Goal: Task Accomplishment & Management: Manage account settings

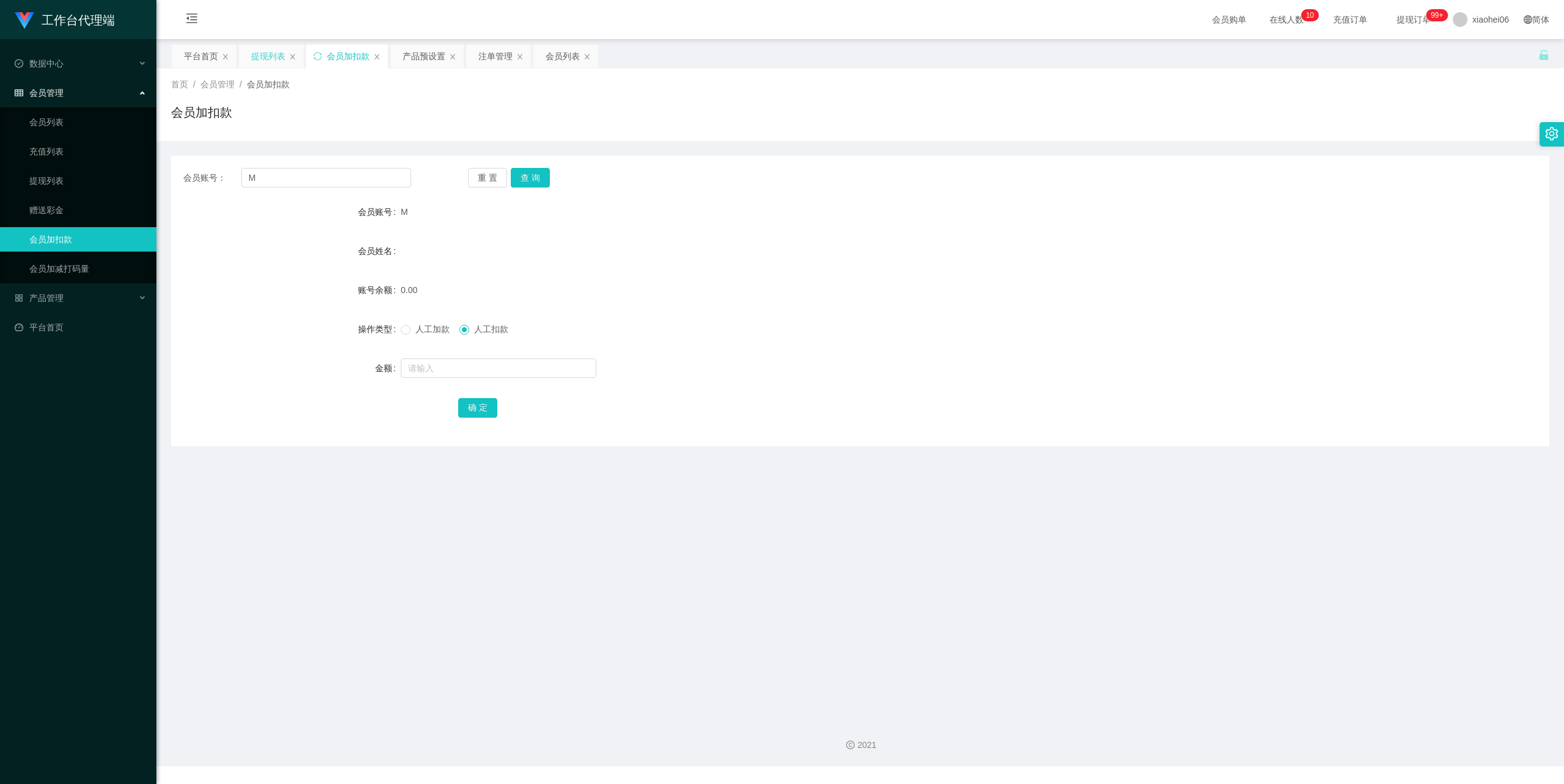
click at [264, 59] on div "提现列表" at bounding box center [268, 56] width 34 height 23
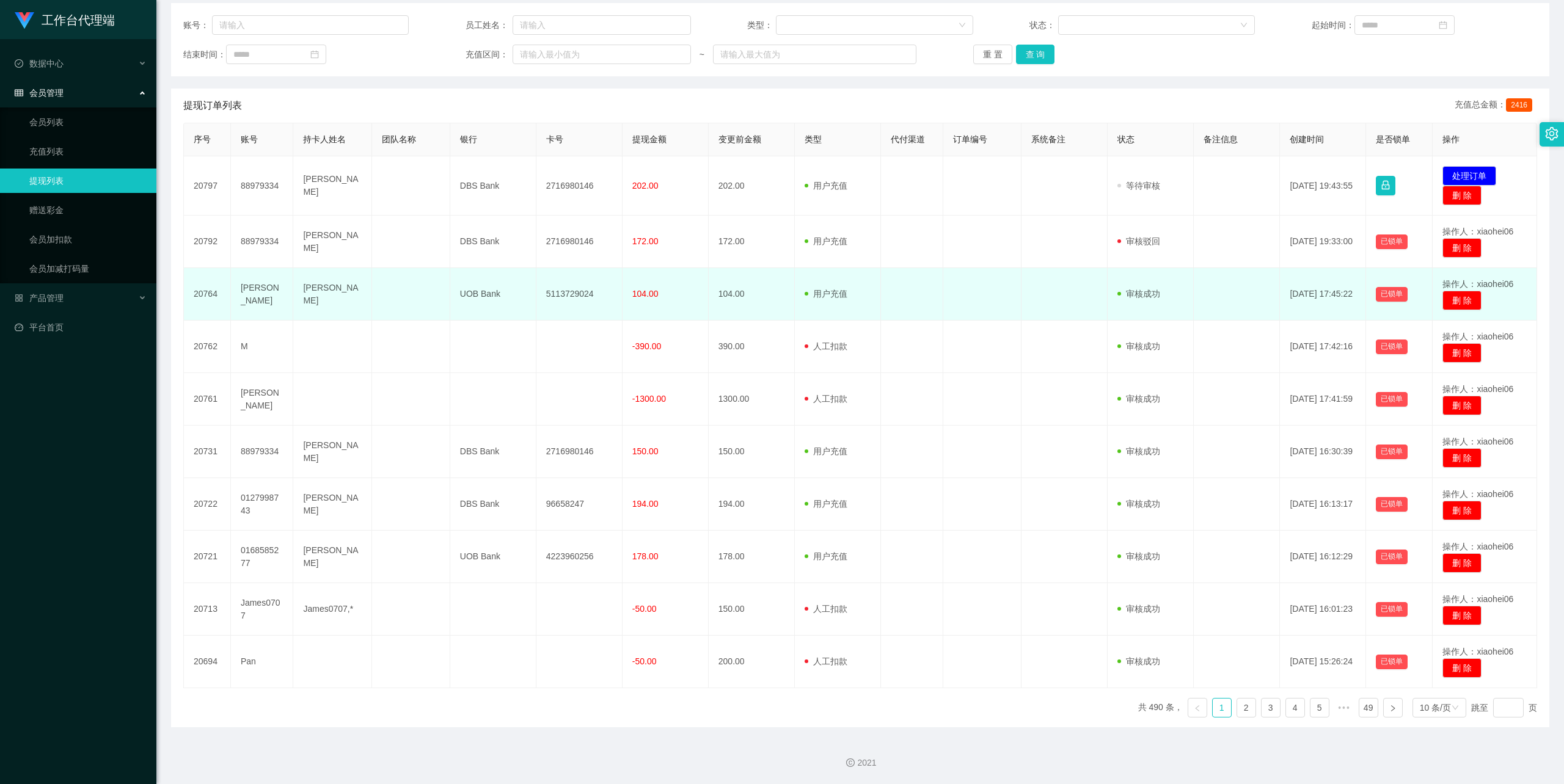
scroll to position [155, 0]
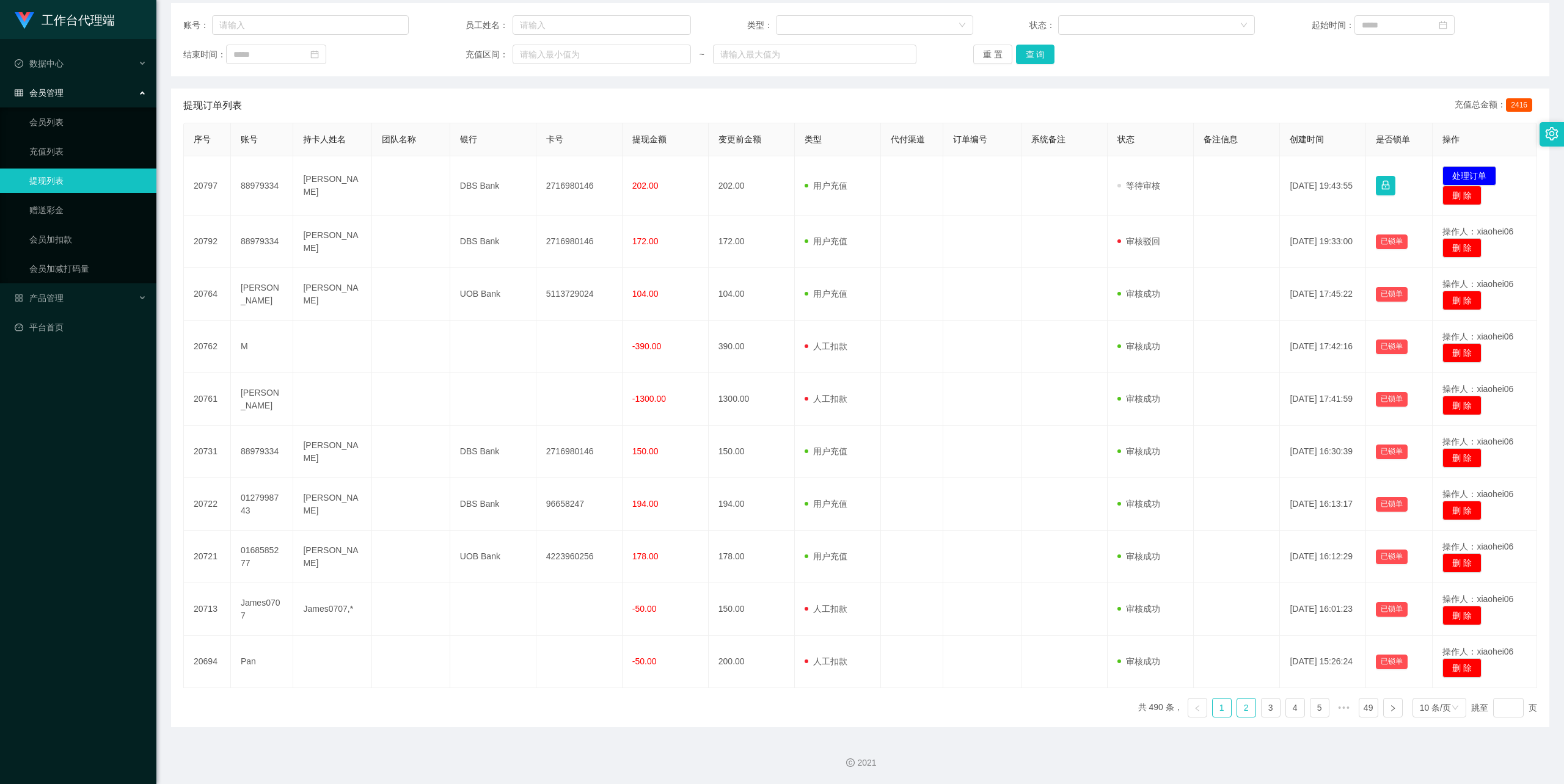
click at [1238, 709] on link "2" at bounding box center [1247, 708] width 18 height 18
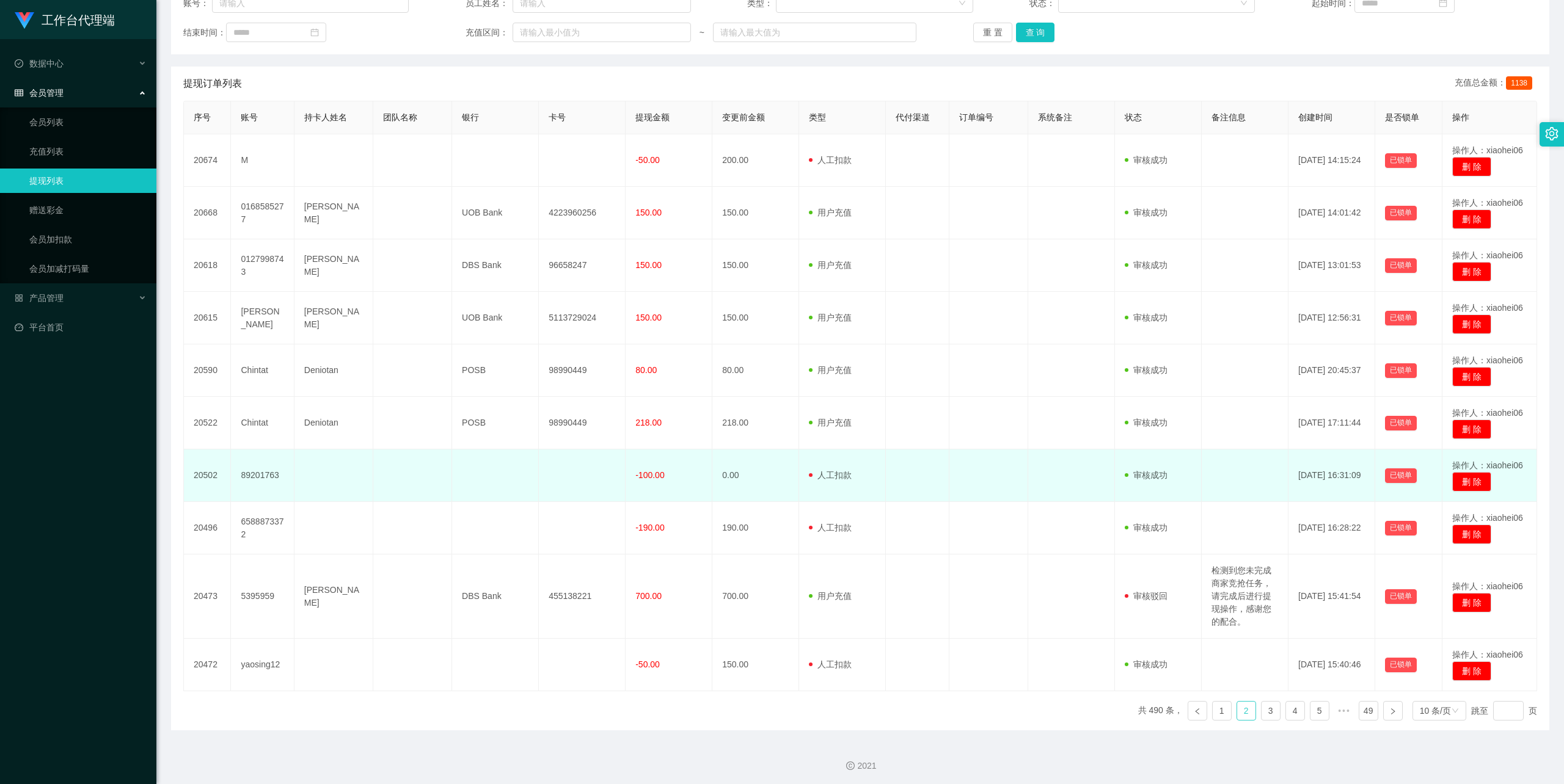
scroll to position [181, 0]
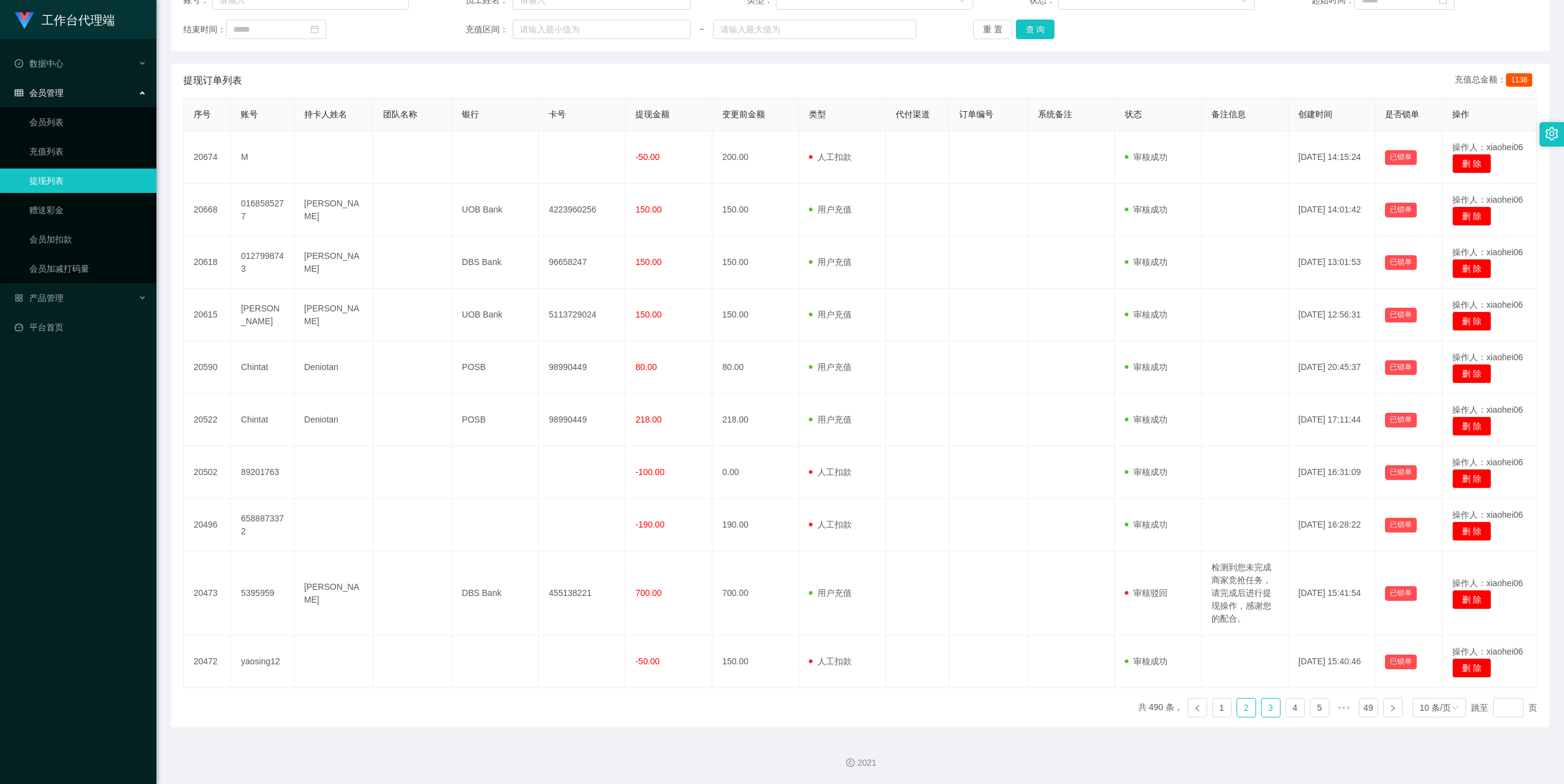
click at [1265, 702] on link "3" at bounding box center [1271, 708] width 18 height 18
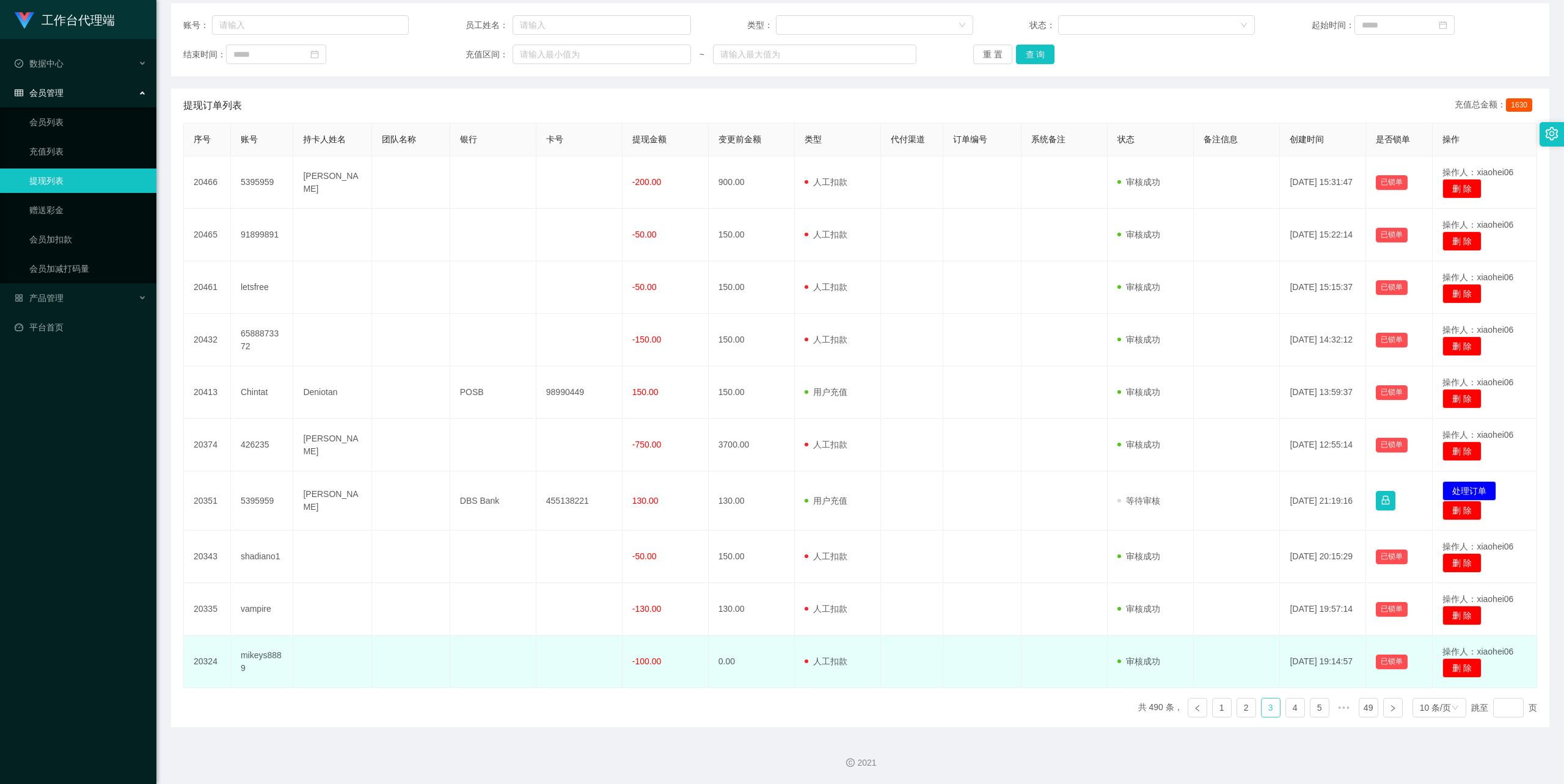
scroll to position [155, 0]
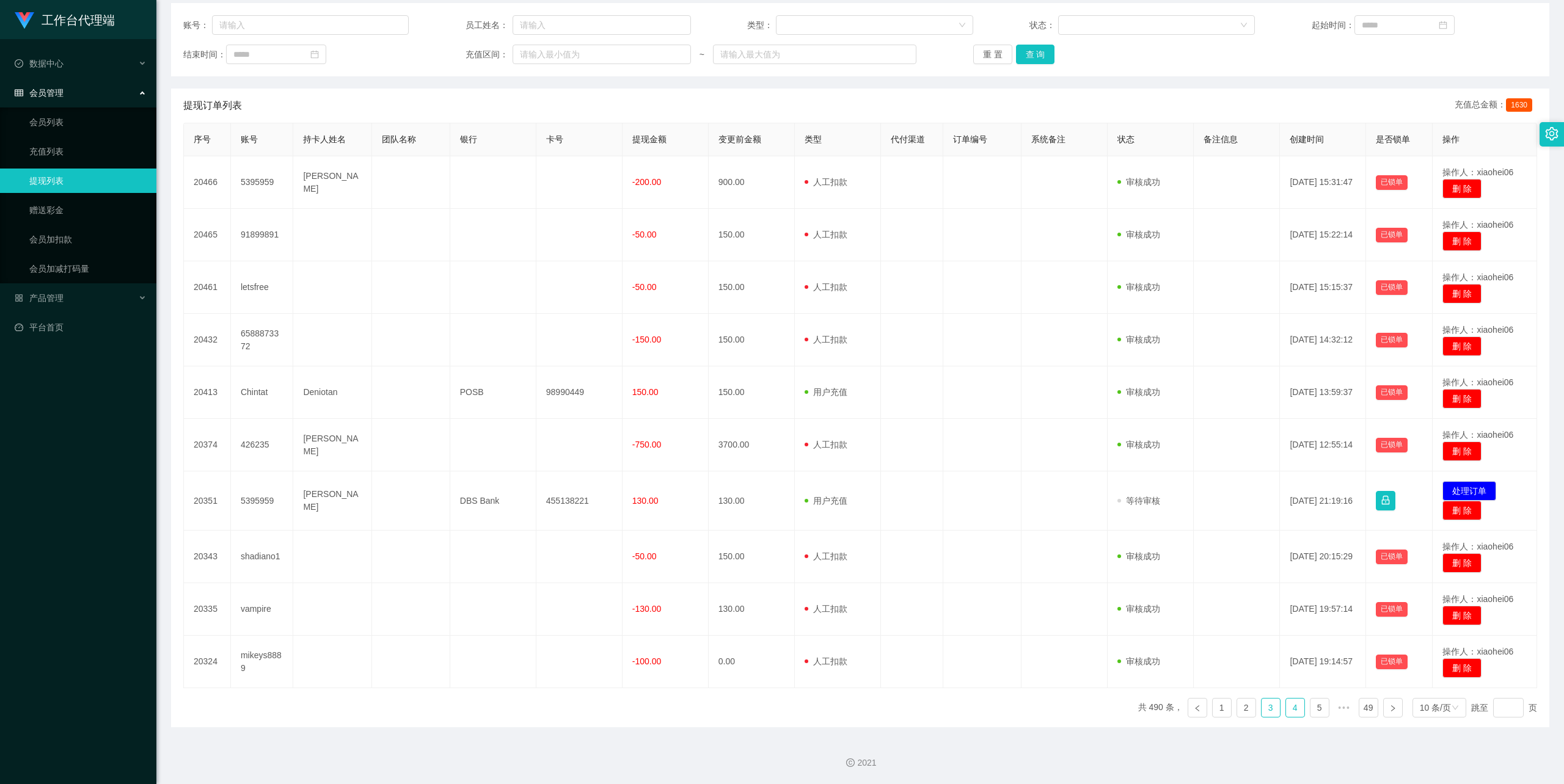
click at [1287, 706] on link "4" at bounding box center [1296, 708] width 18 height 18
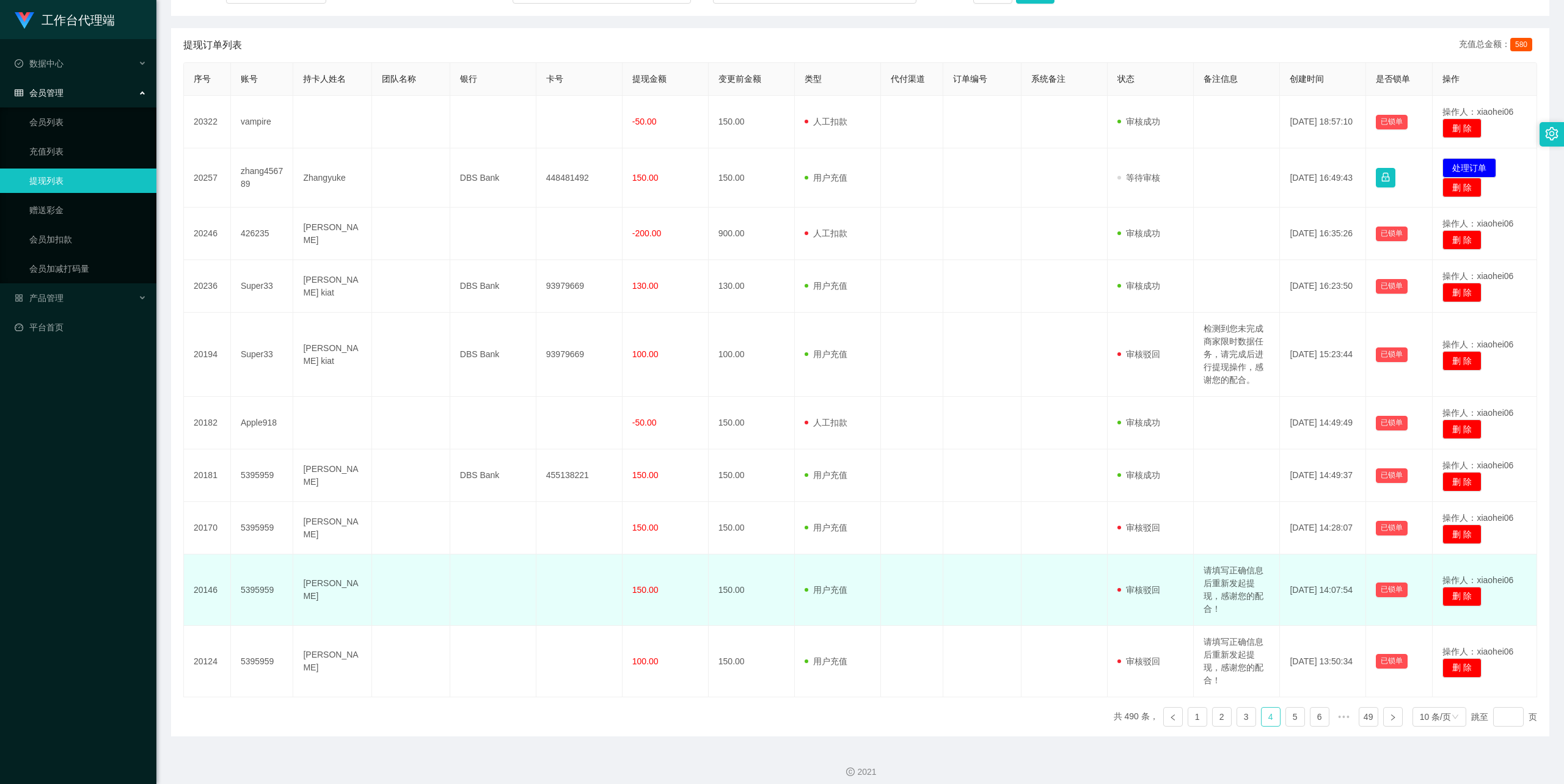
scroll to position [225, 0]
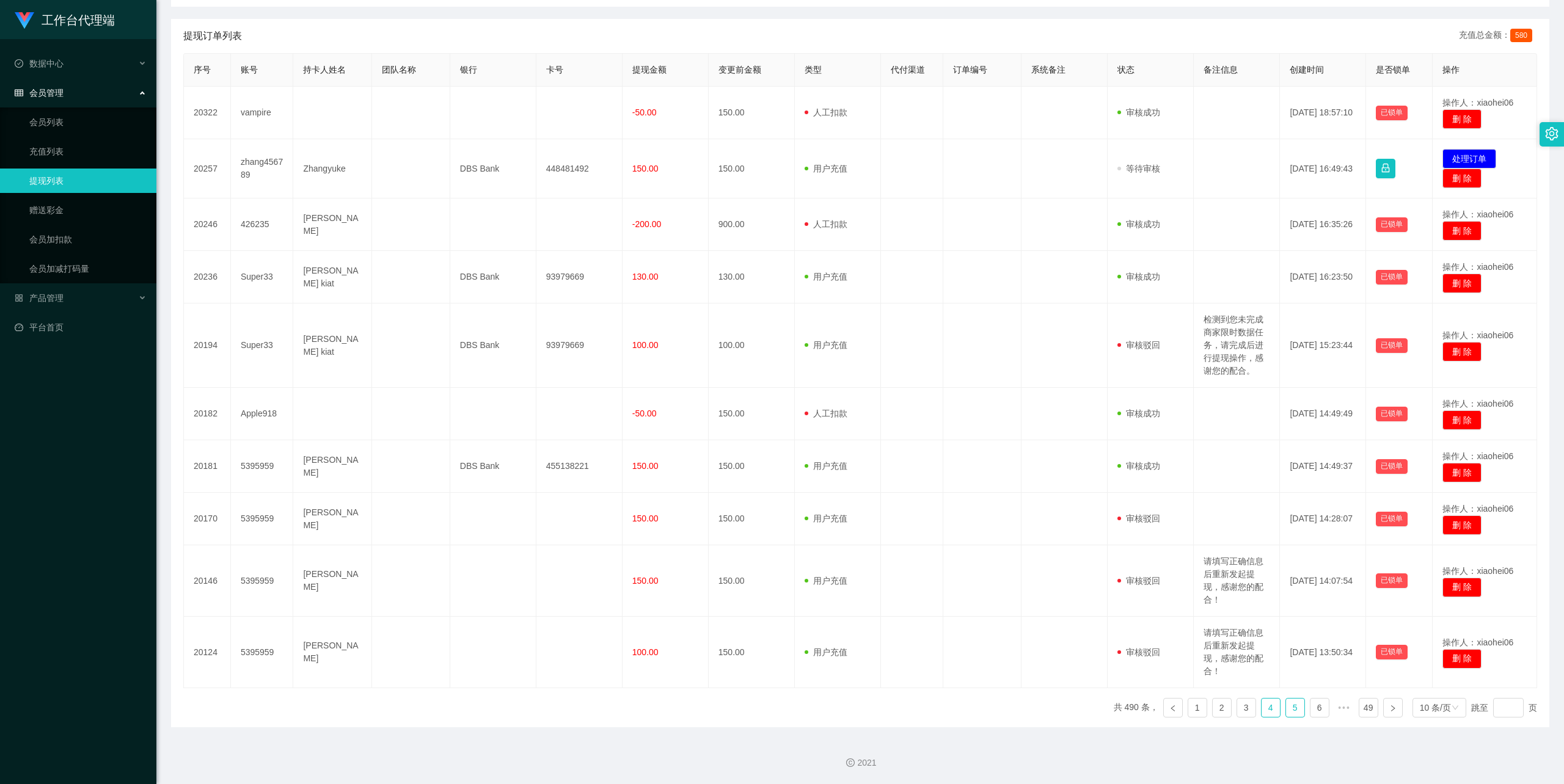
click at [1287, 709] on link "5" at bounding box center [1296, 708] width 18 height 18
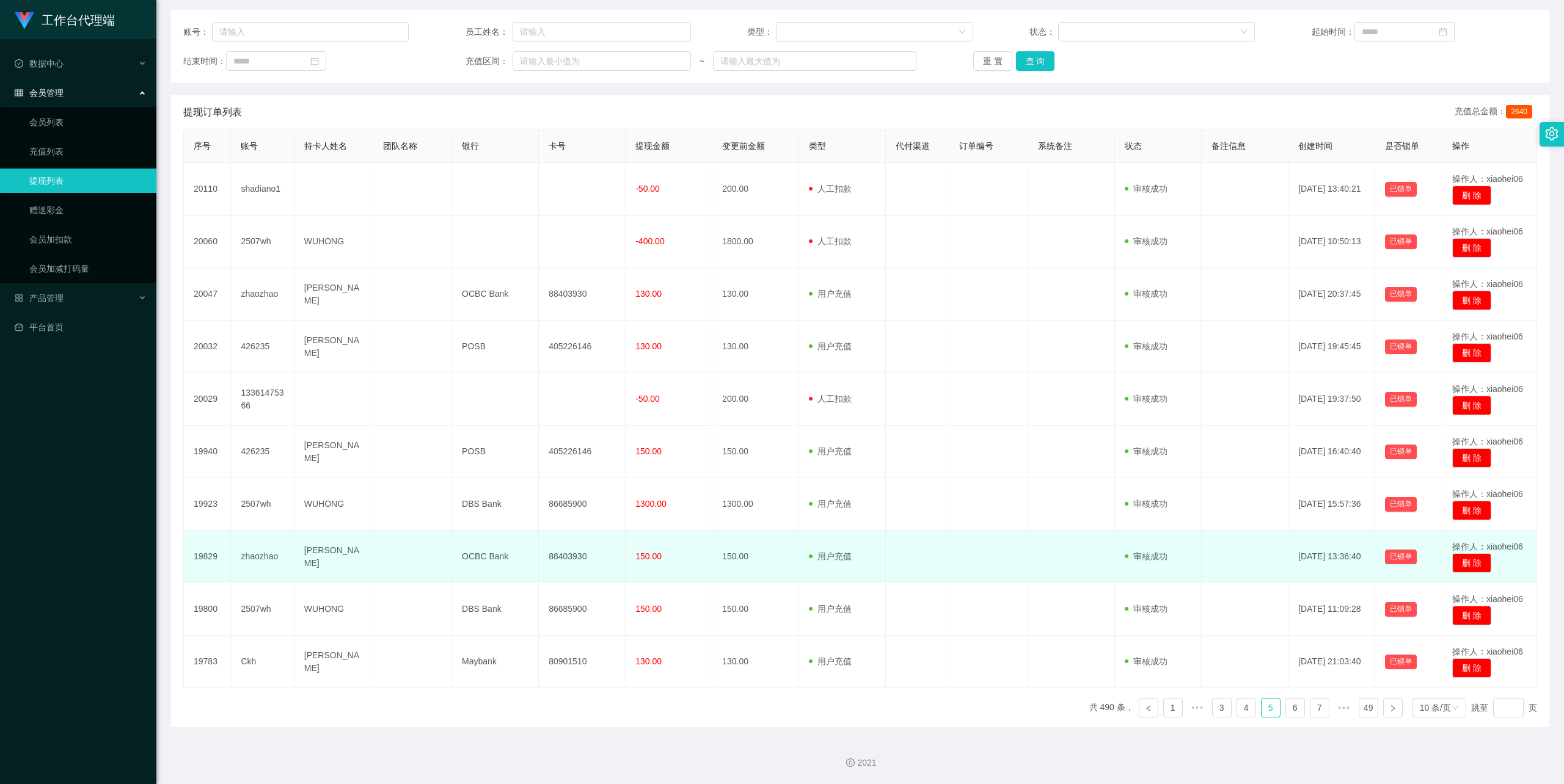
scroll to position [149, 0]
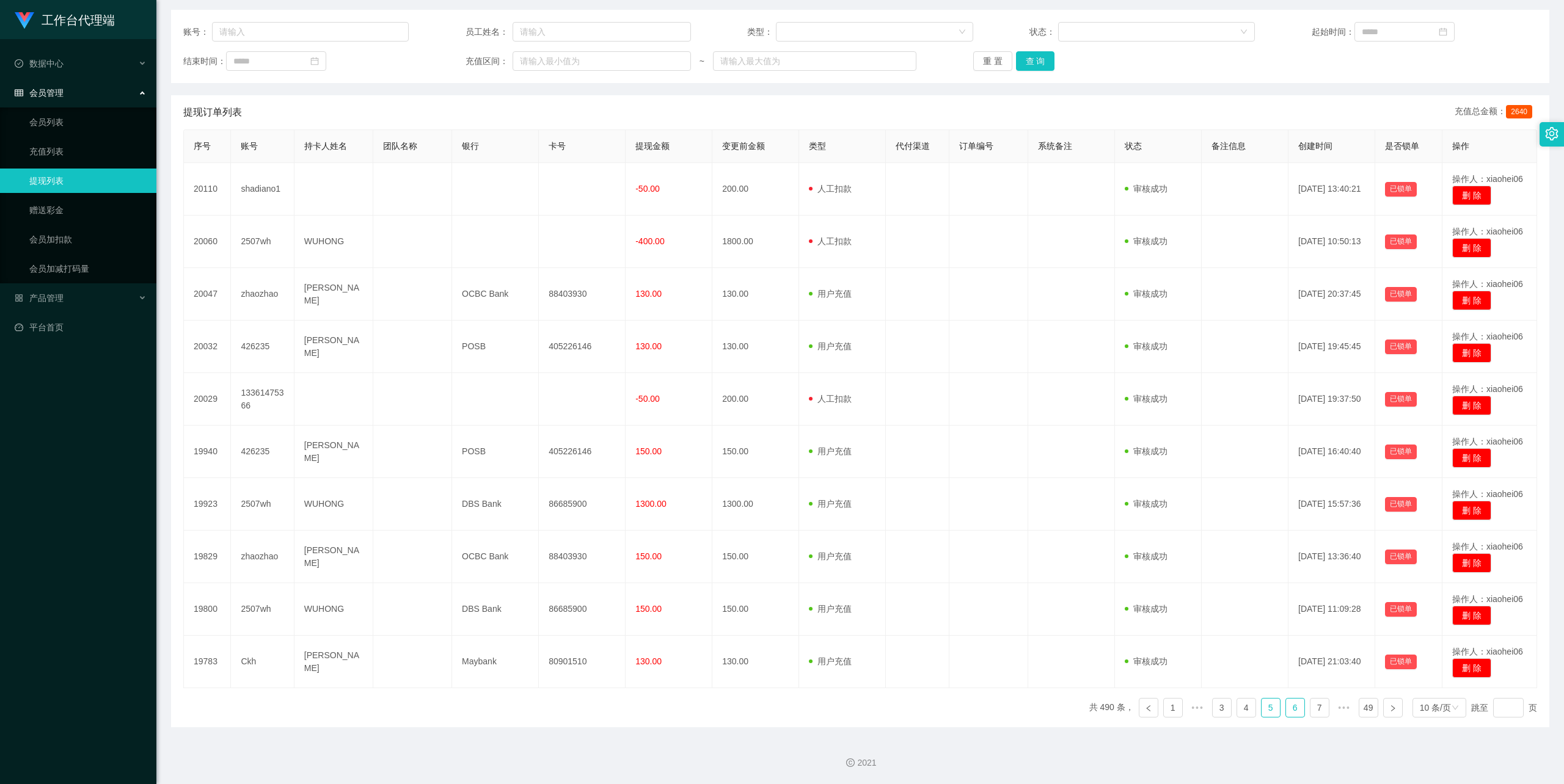
click at [1291, 709] on link "6" at bounding box center [1296, 708] width 18 height 18
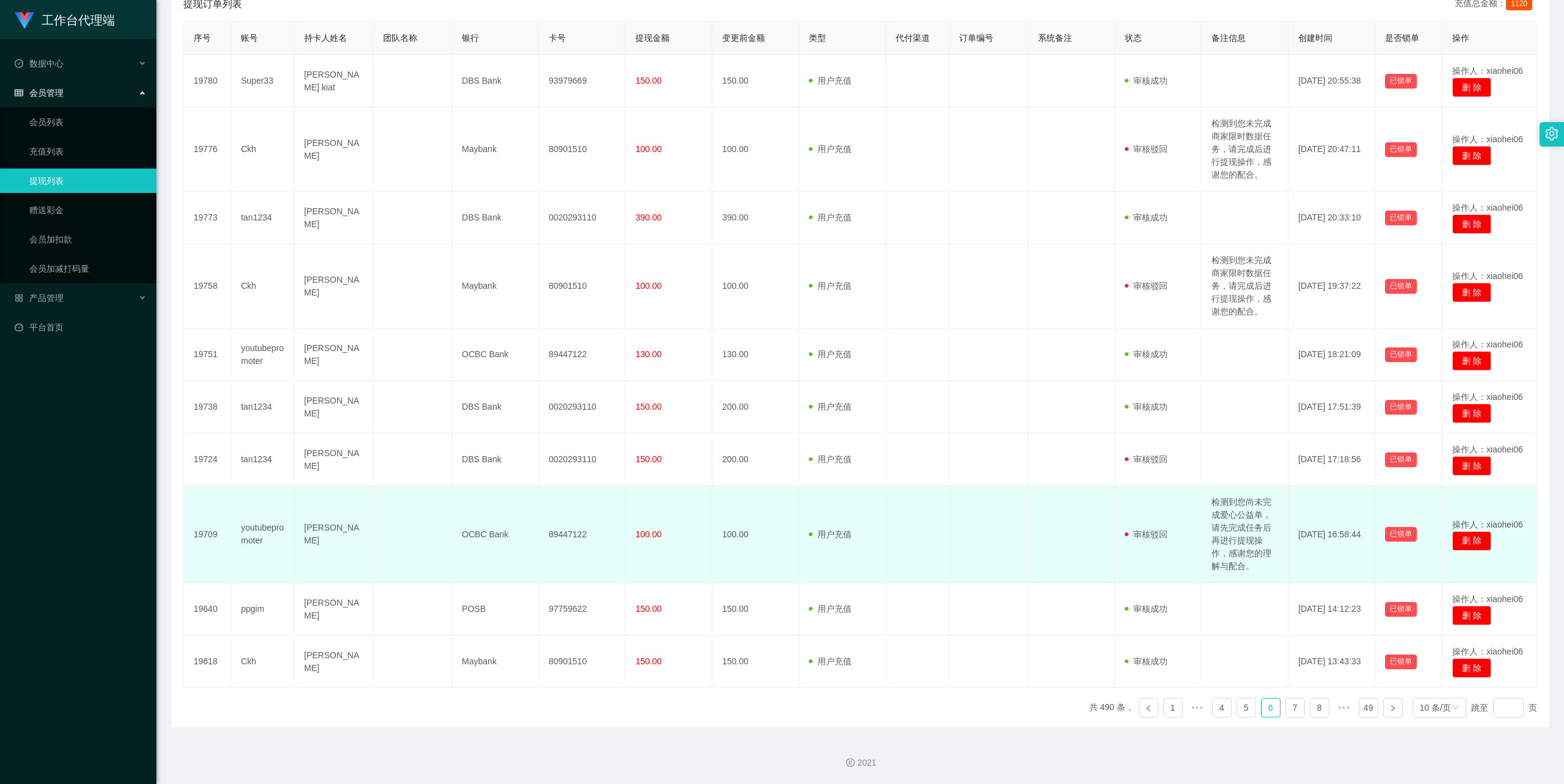
scroll to position [256, 0]
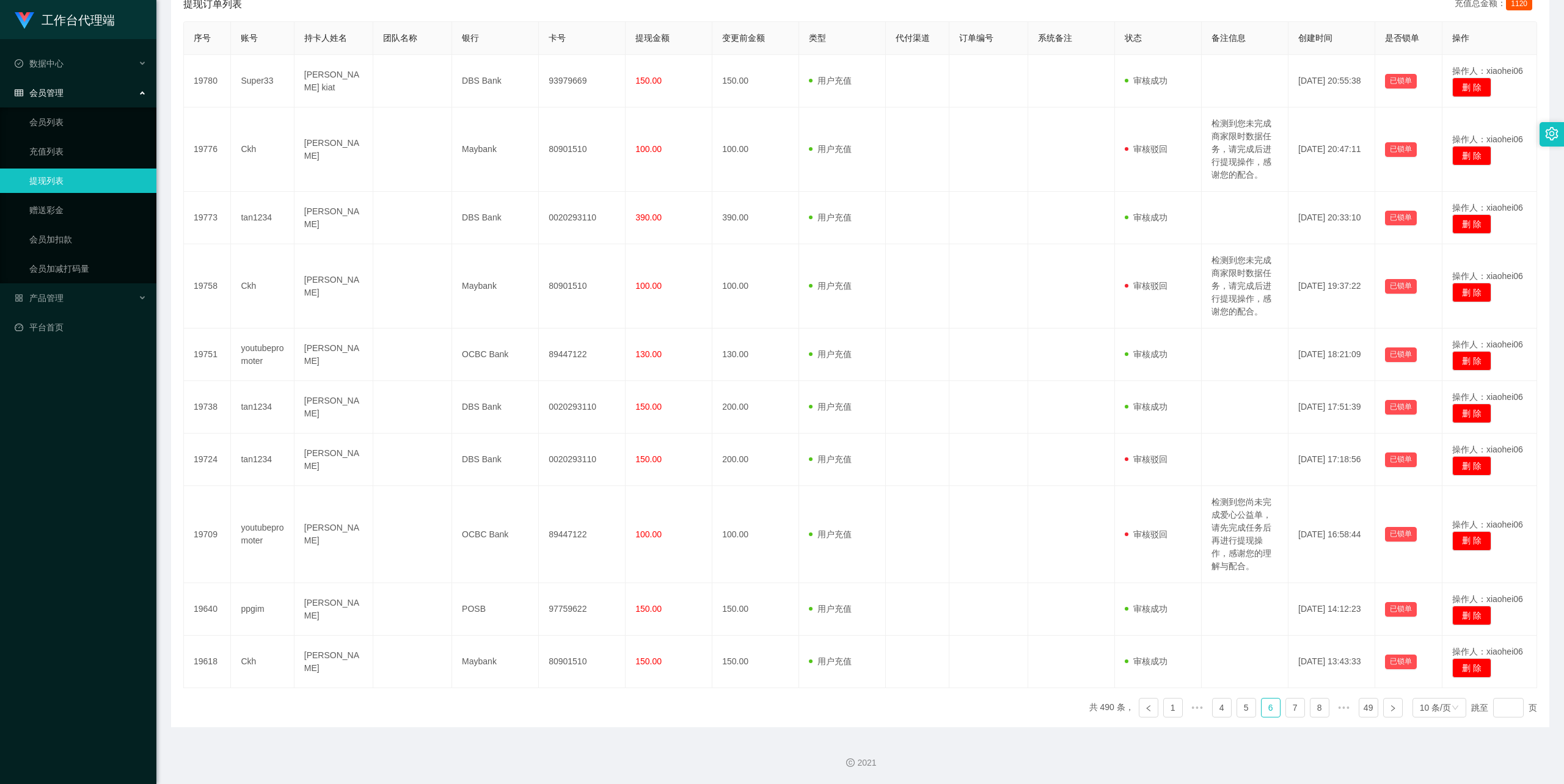
click at [897, 5] on div "提现订单列表 充值总金额： 1120" at bounding box center [860, 4] width 1354 height 34
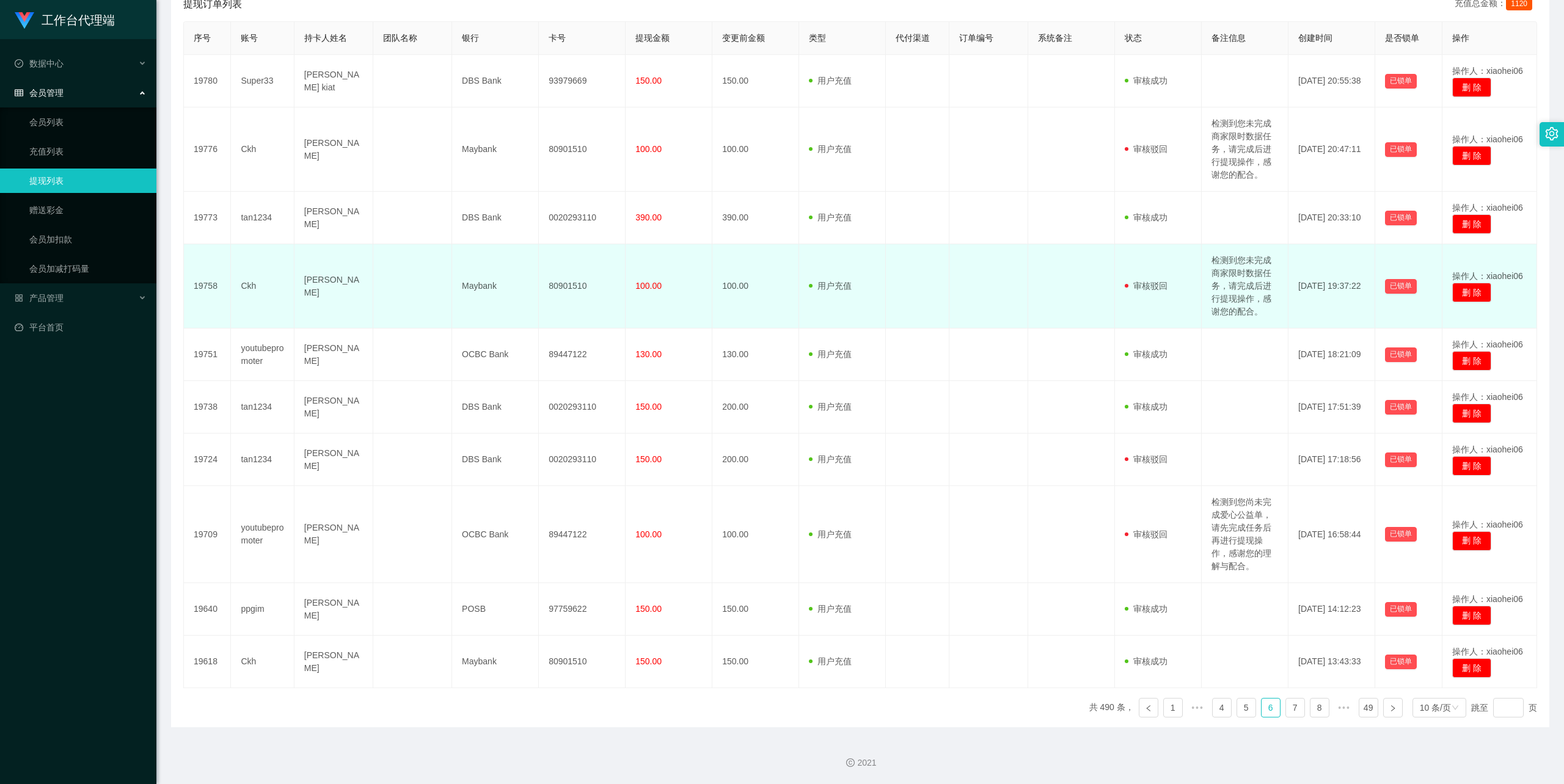
scroll to position [0, 0]
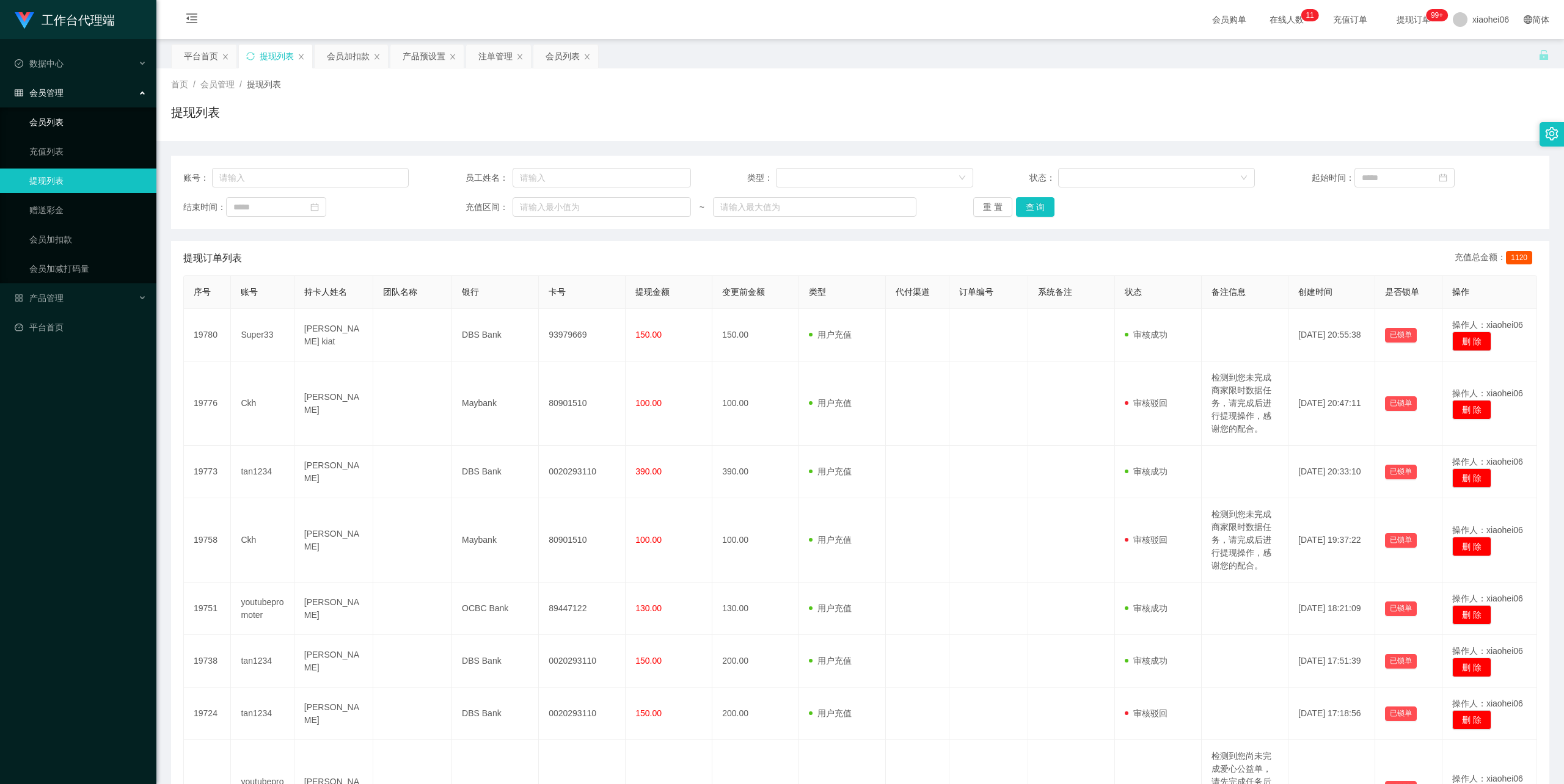
click at [99, 114] on link "会员列表" at bounding box center [87, 122] width 117 height 24
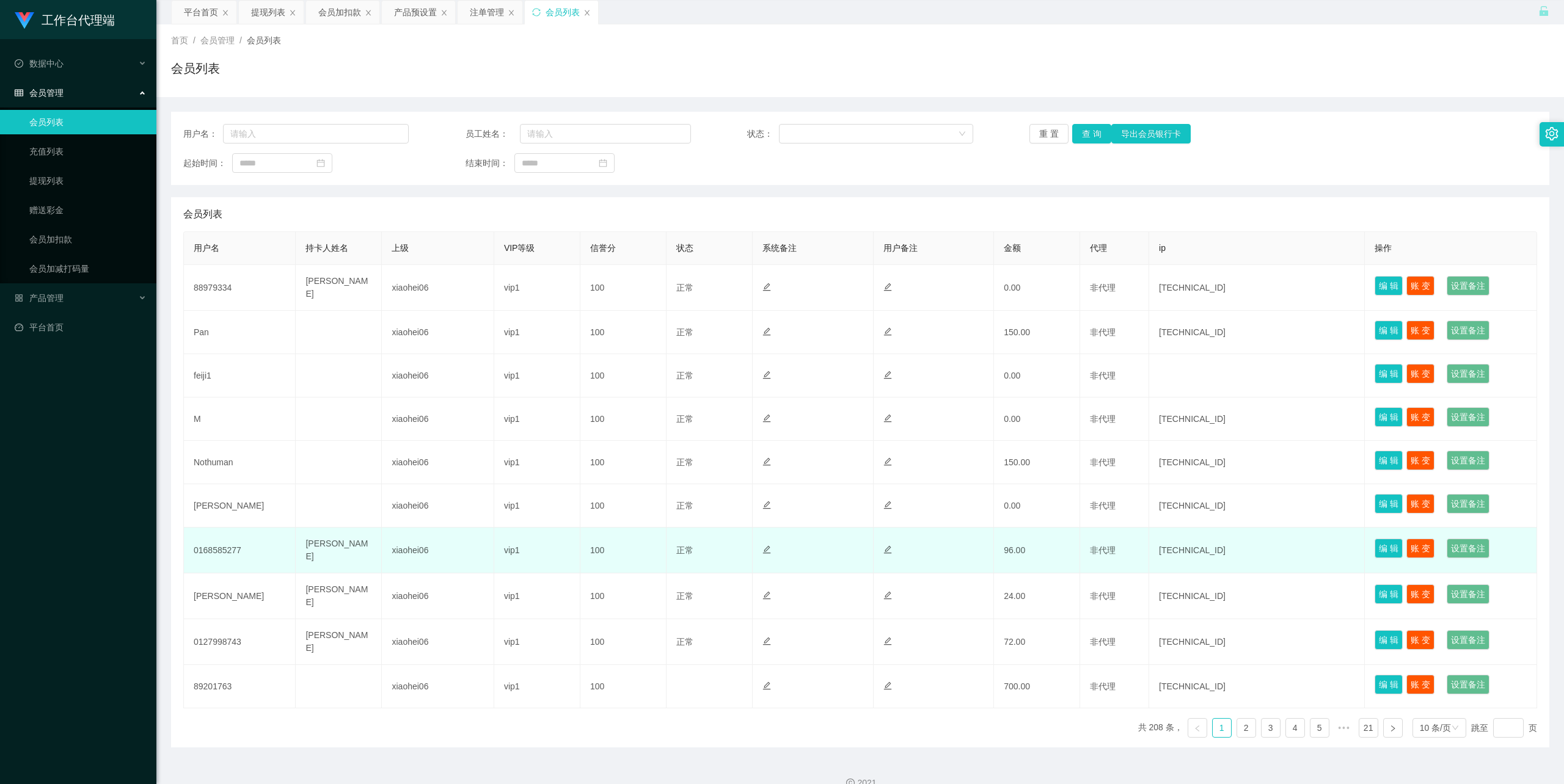
scroll to position [56, 0]
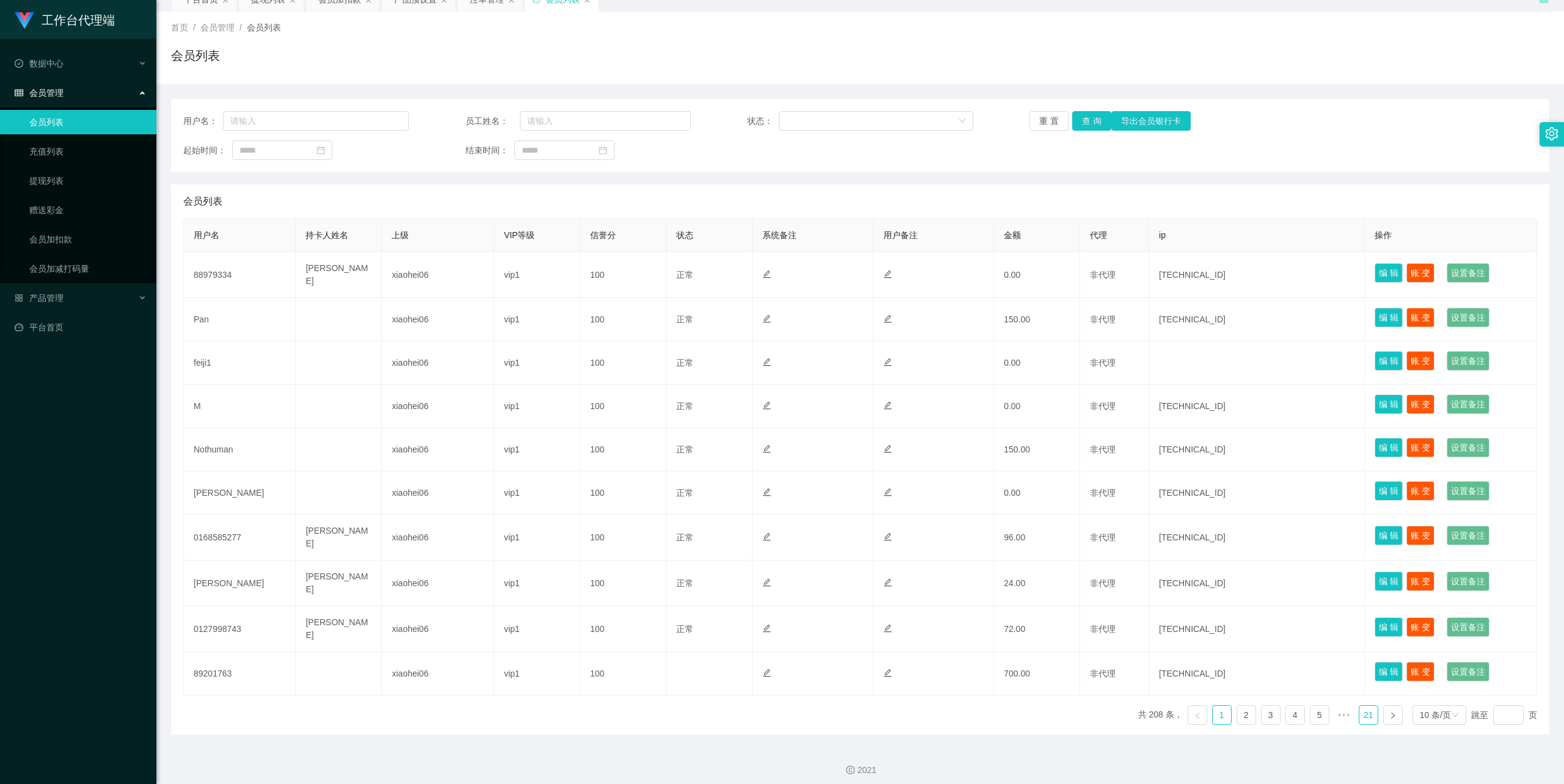
click at [1360, 709] on link "21" at bounding box center [1369, 715] width 18 height 18
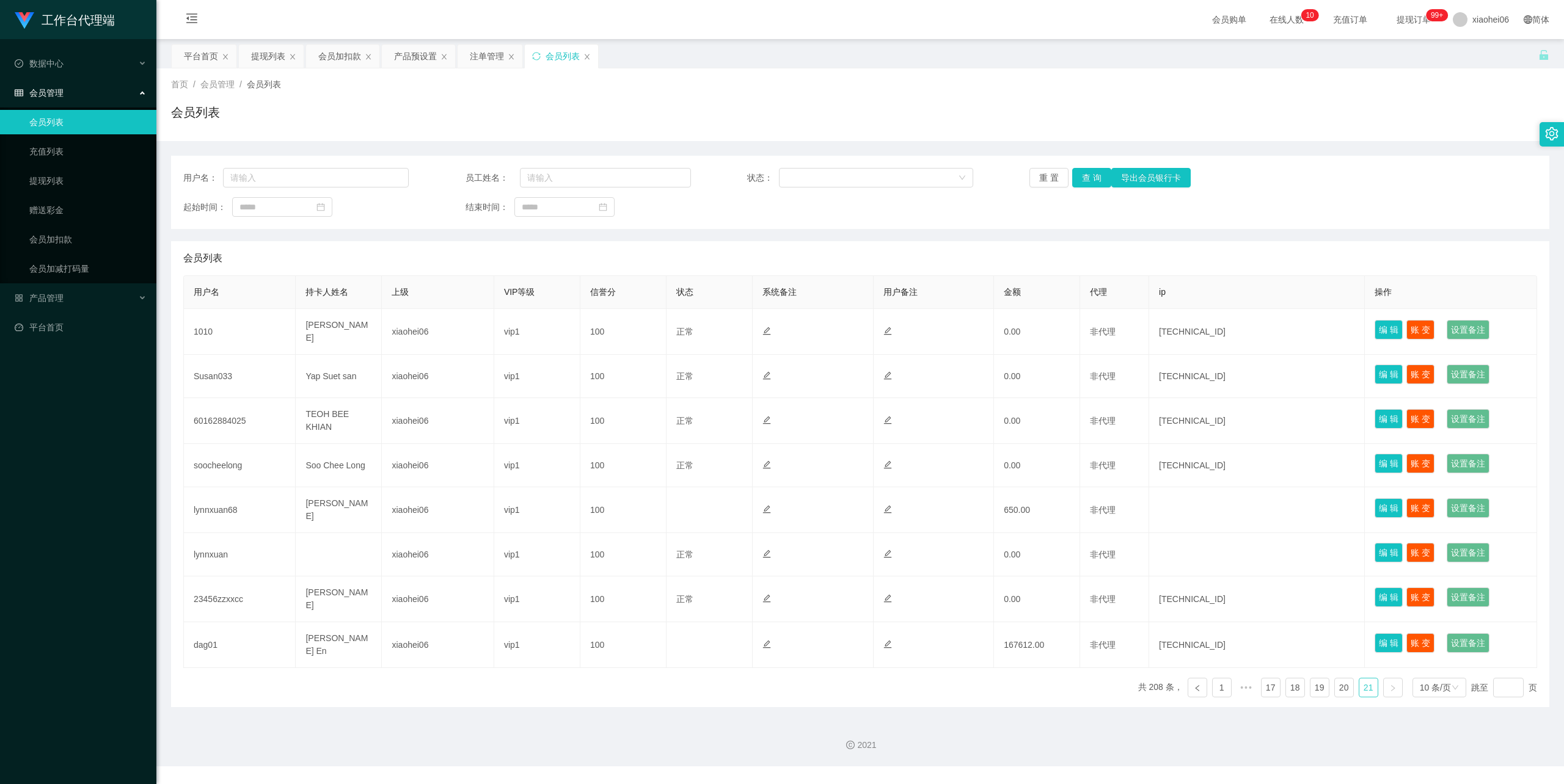
scroll to position [0, 0]
click at [1340, 679] on link "20" at bounding box center [1344, 688] width 18 height 18
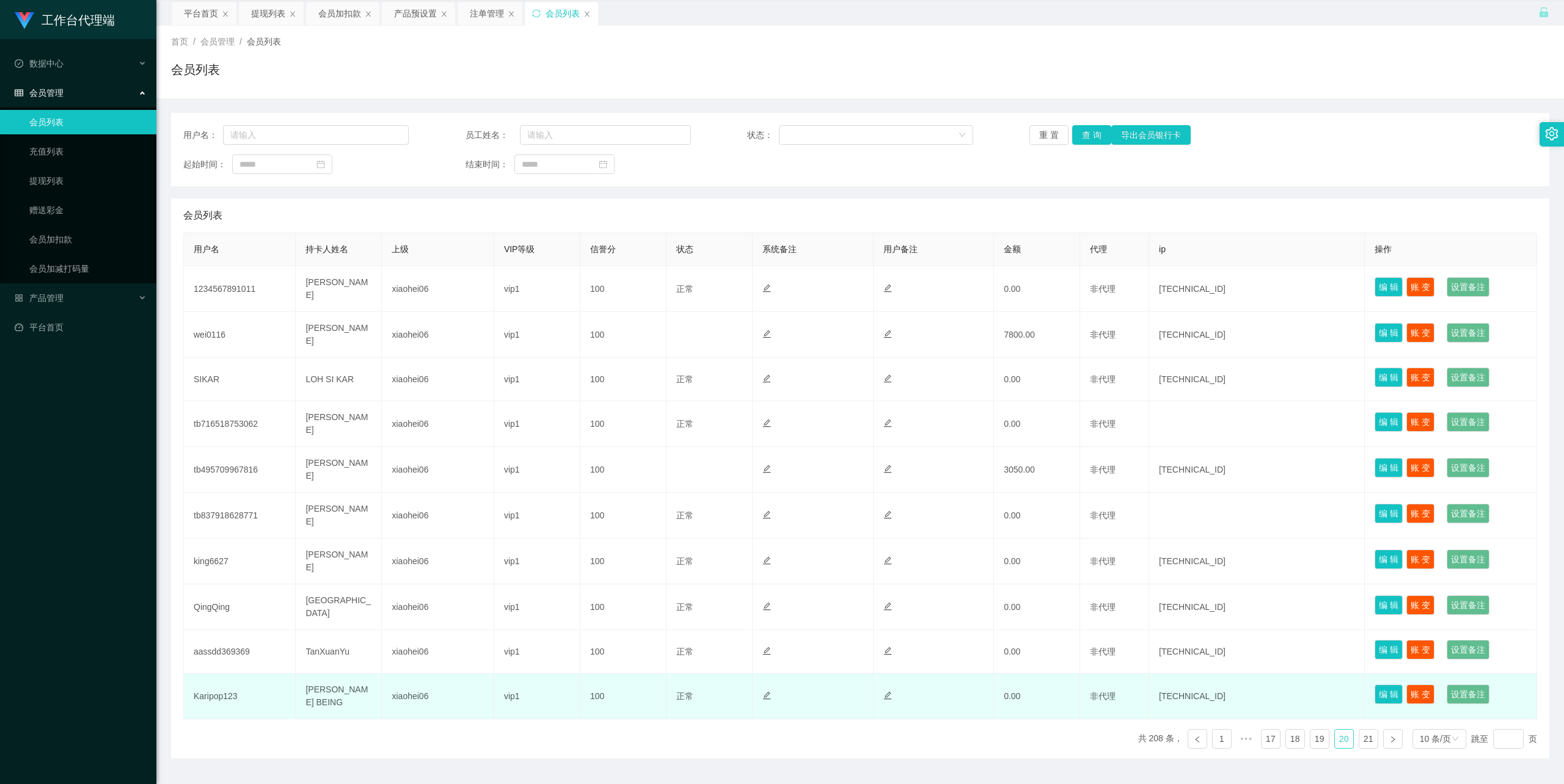
scroll to position [64, 0]
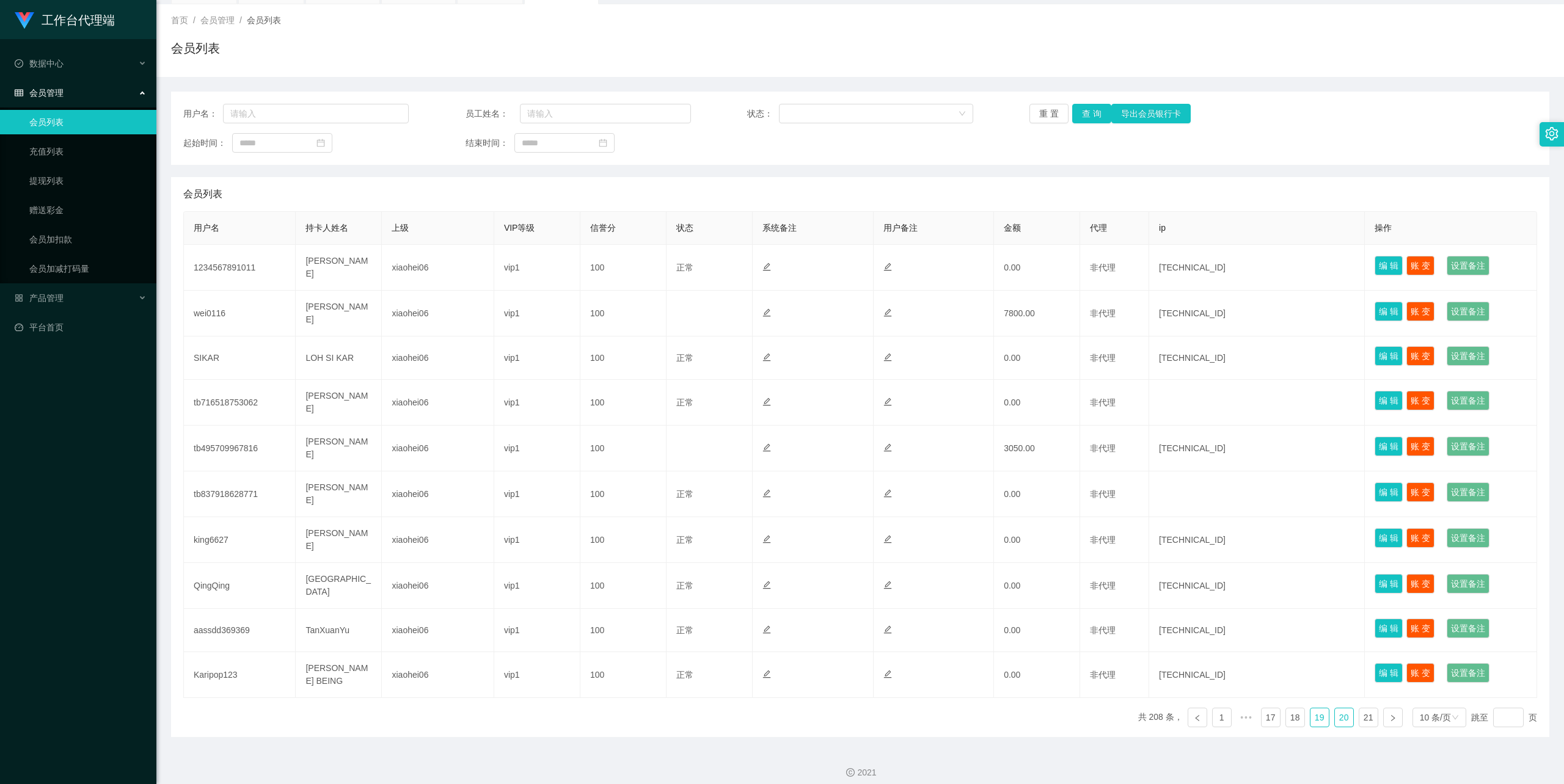
click at [1311, 709] on link "19" at bounding box center [1320, 718] width 18 height 18
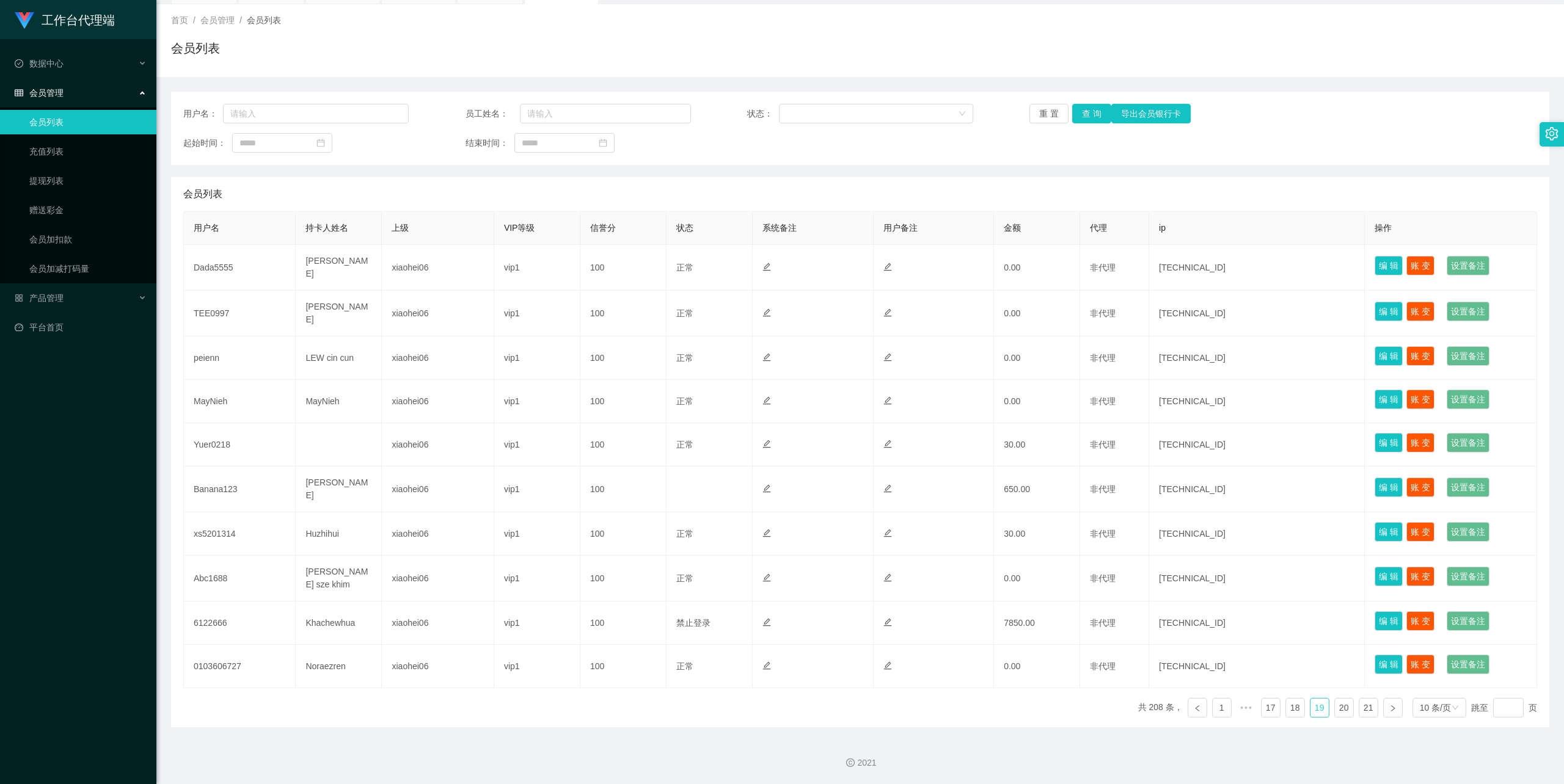
scroll to position [59, 0]
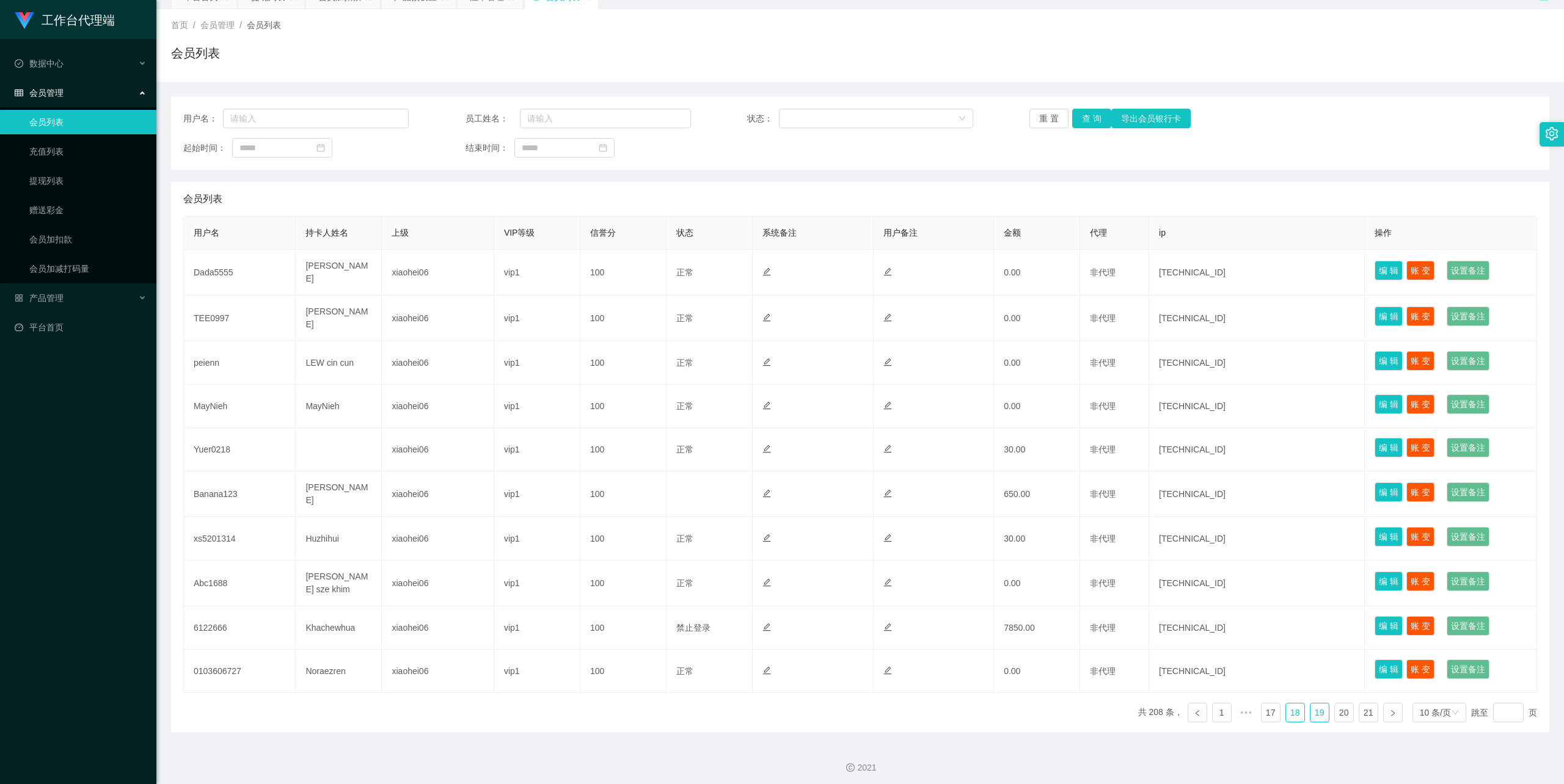
click at [1293, 707] on link "18" at bounding box center [1296, 713] width 18 height 18
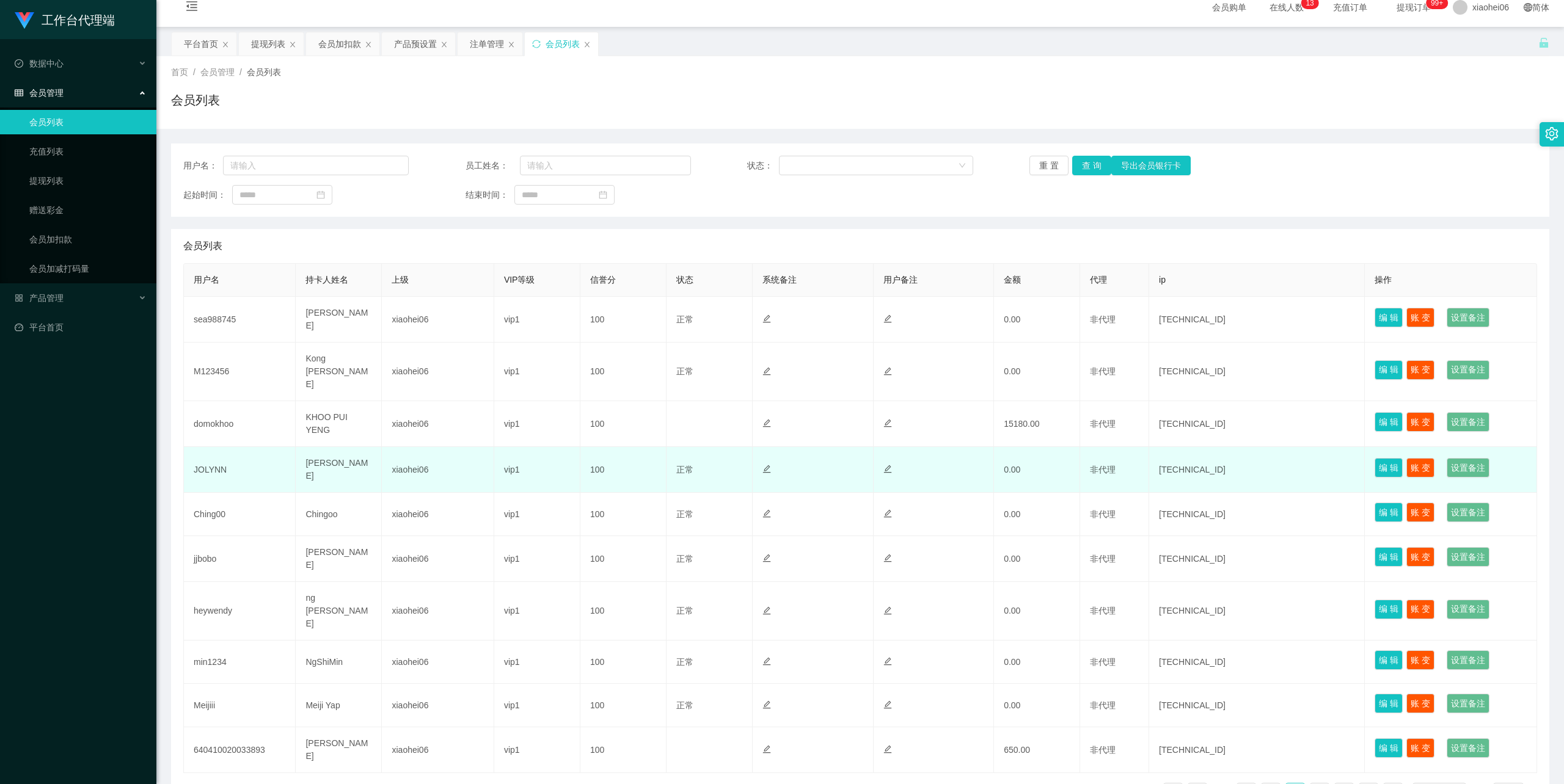
scroll to position [0, 0]
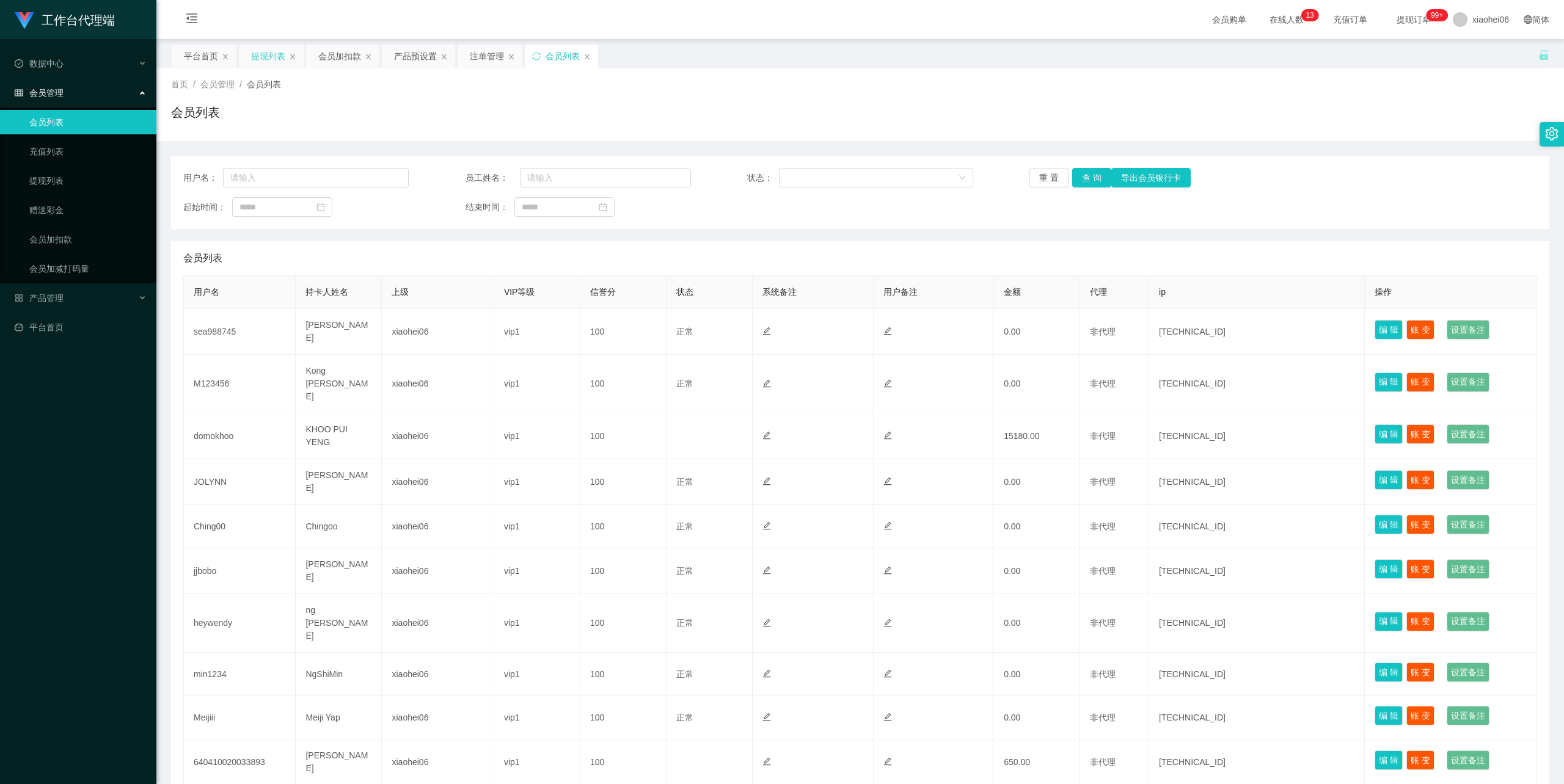
click at [275, 59] on div "提现列表" at bounding box center [268, 56] width 34 height 23
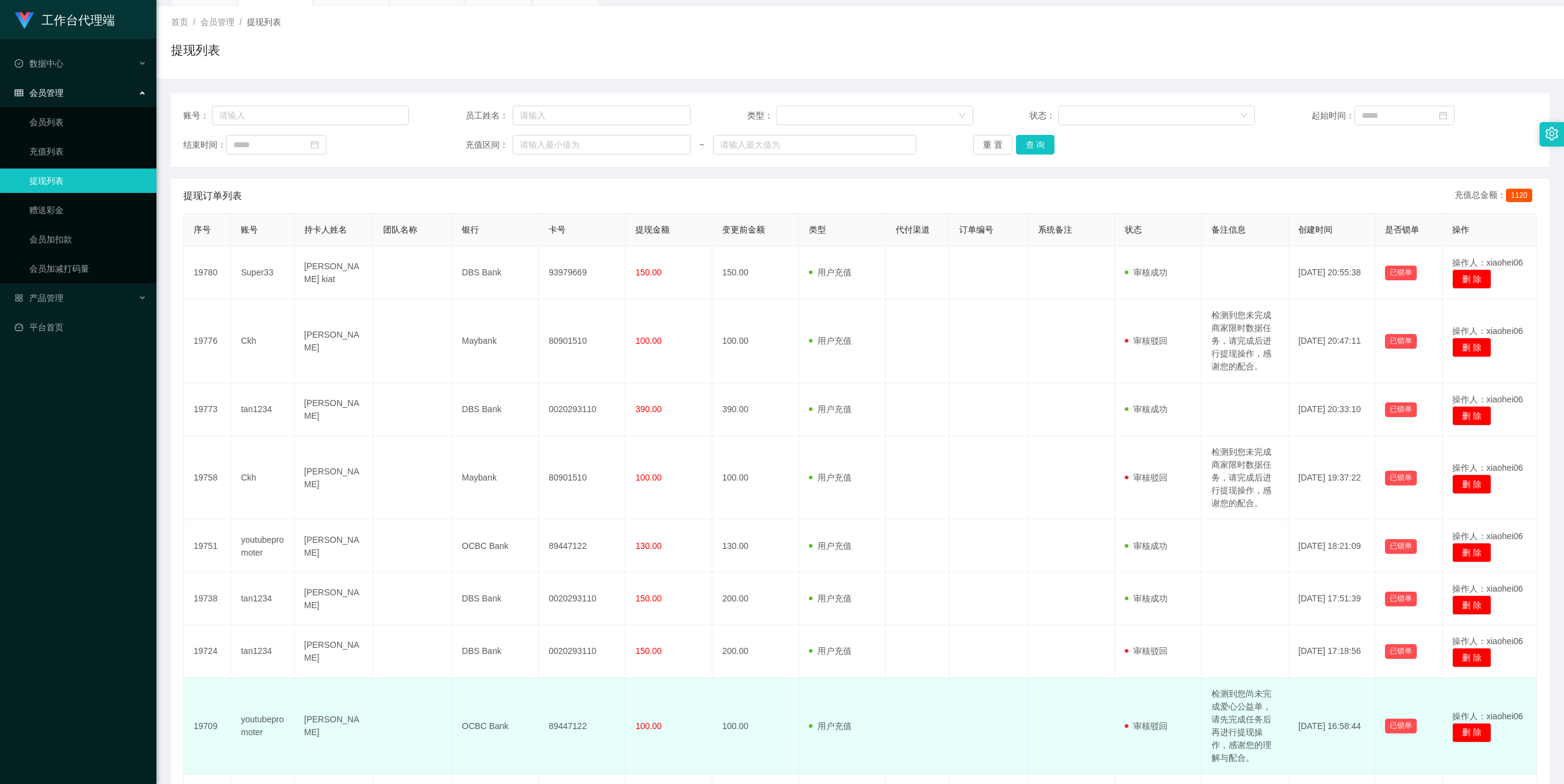
scroll to position [256, 0]
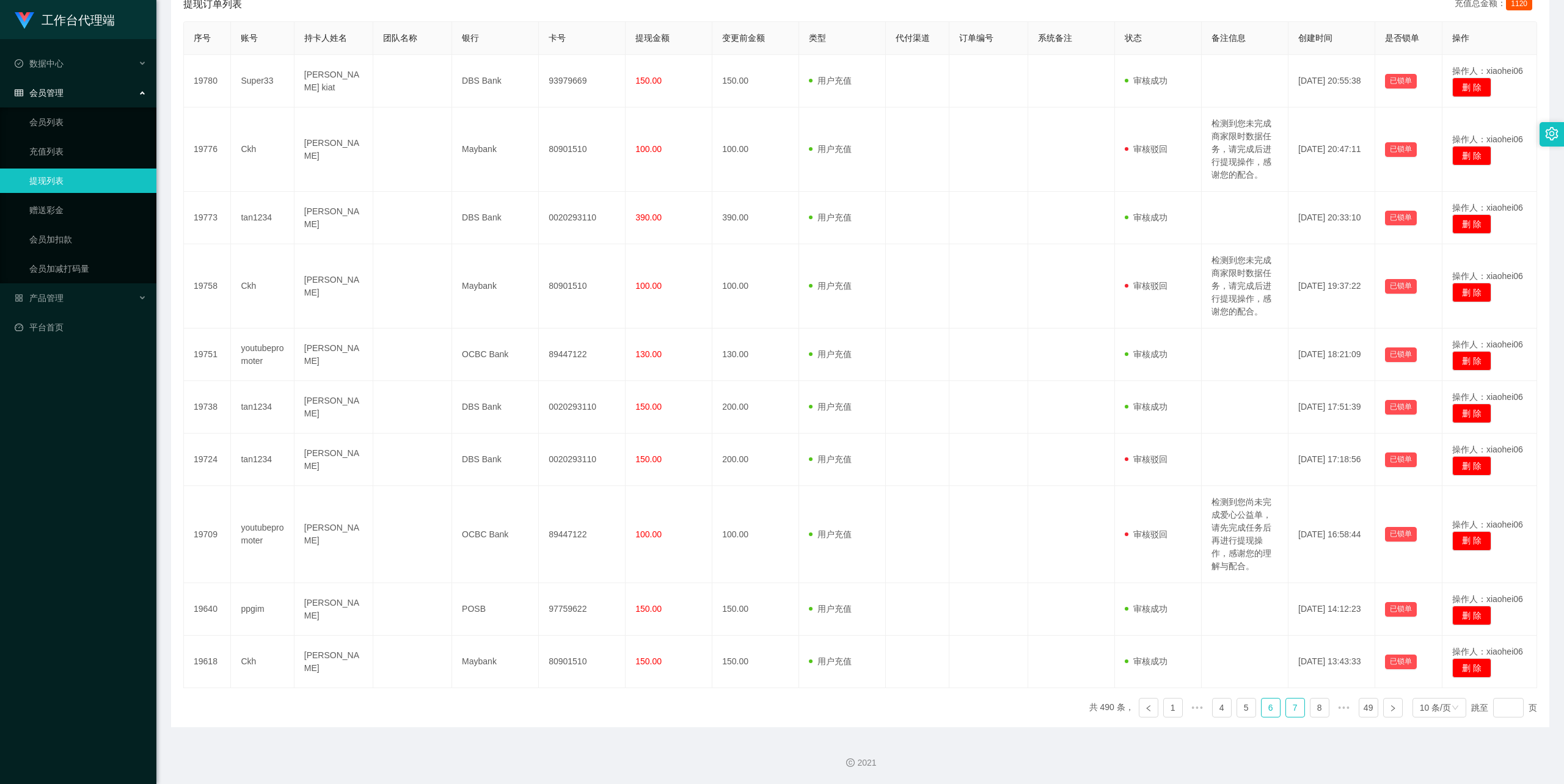
click at [1288, 709] on link "7" at bounding box center [1296, 708] width 18 height 18
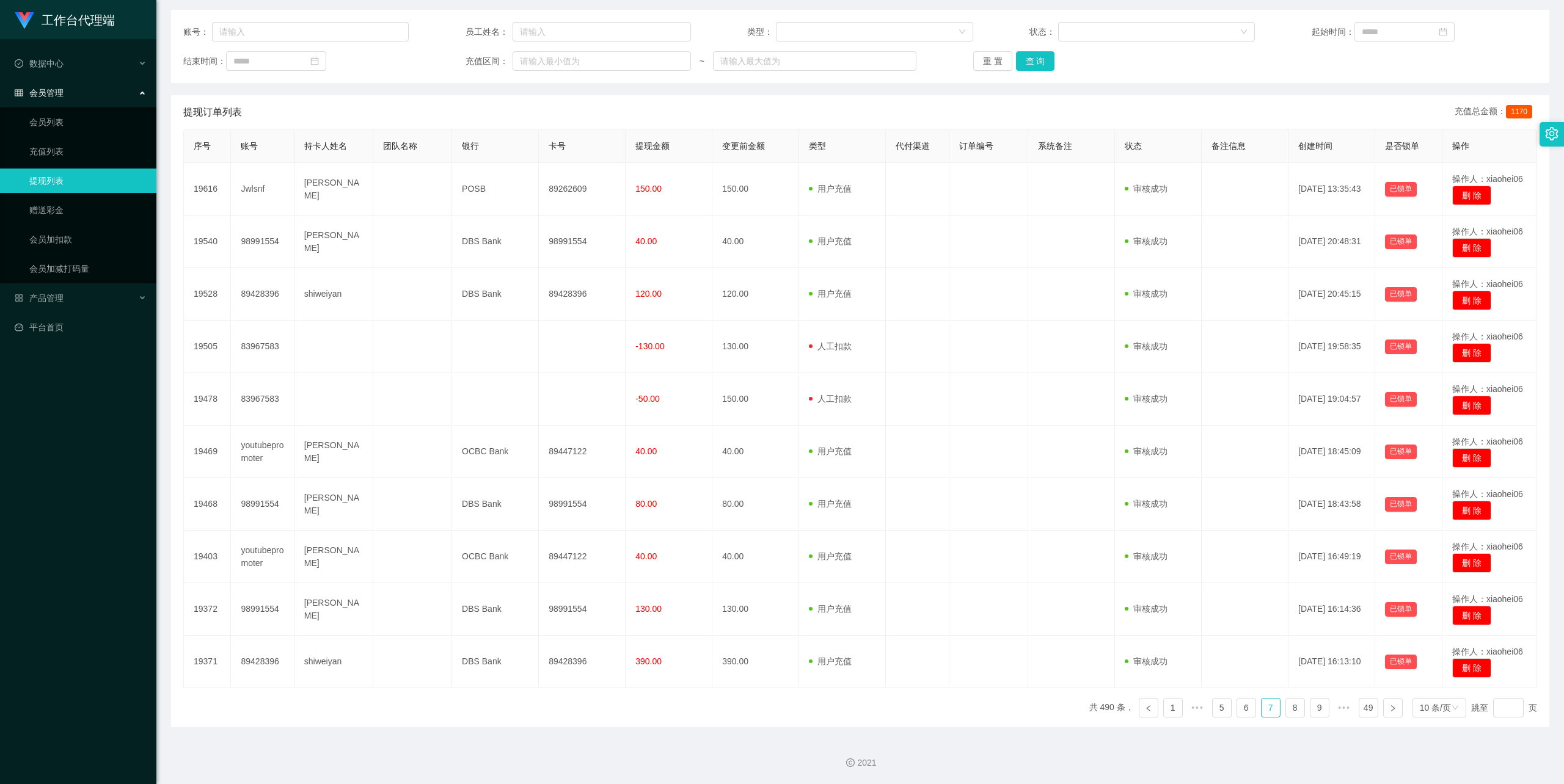
scroll to position [149, 0]
click at [1291, 707] on link "8" at bounding box center [1296, 708] width 18 height 18
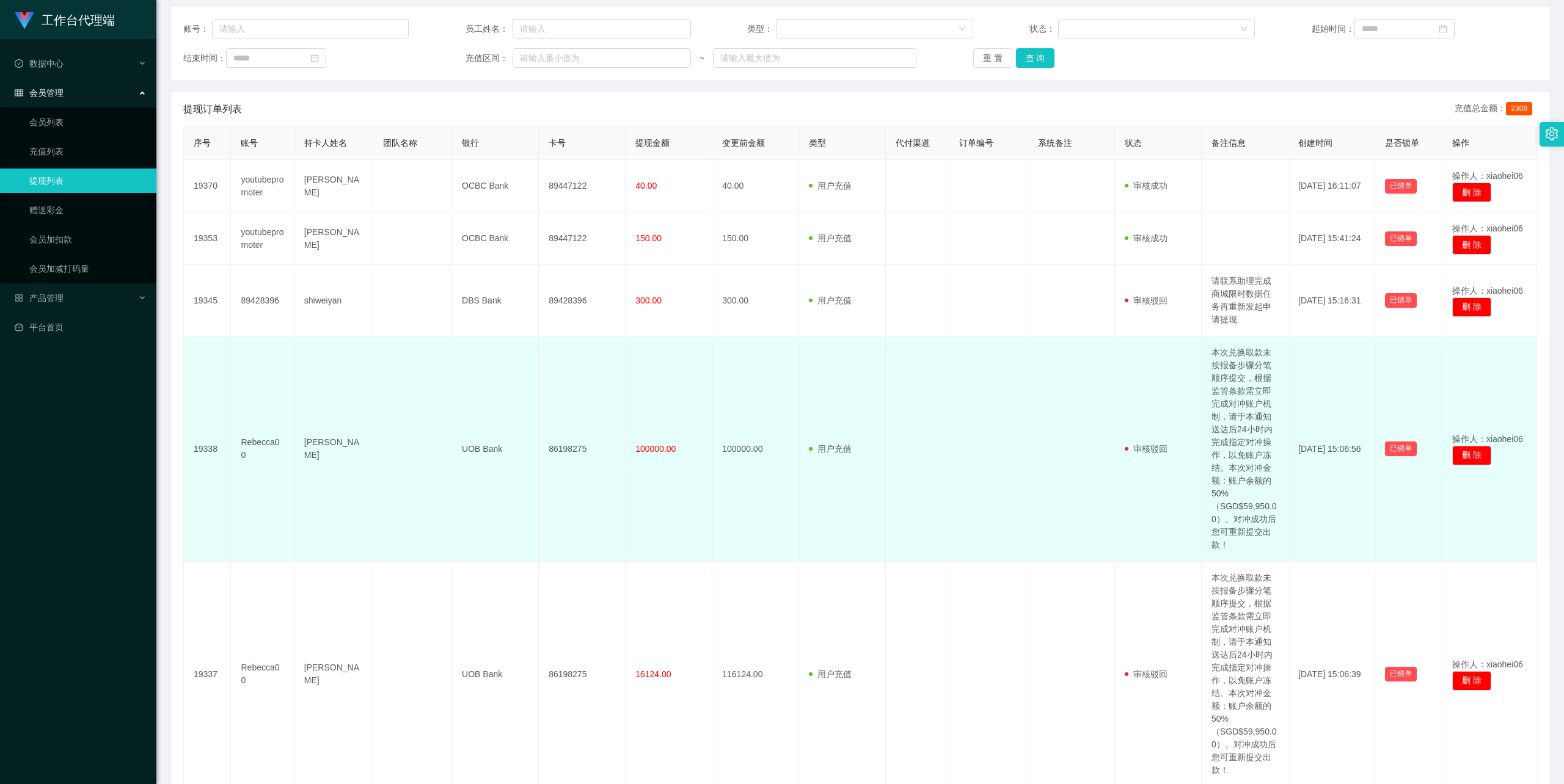
click at [257, 446] on td "Rebecca00" at bounding box center [262, 450] width 63 height 226
copy td "Rebecca00"
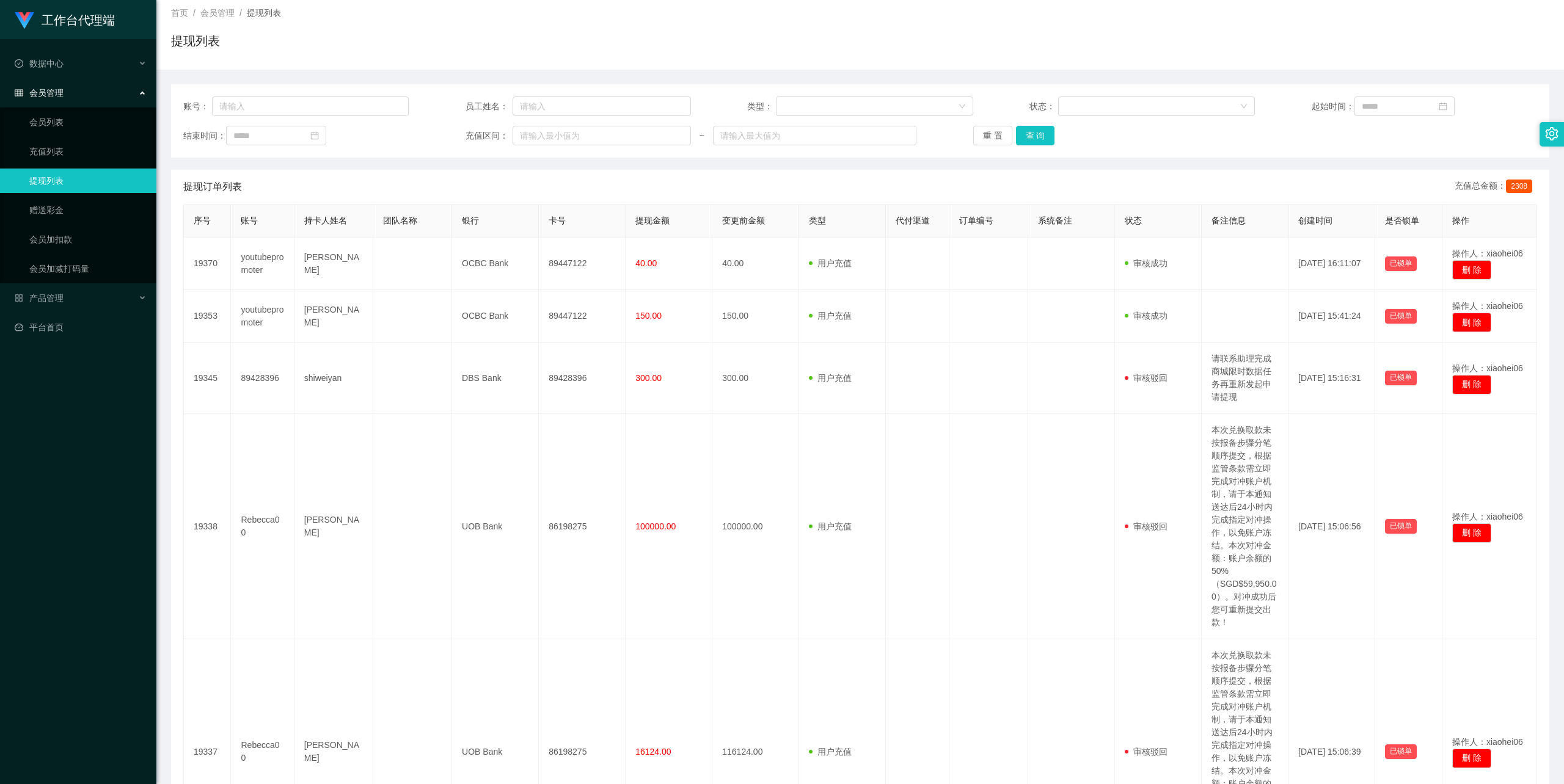
scroll to position [0, 0]
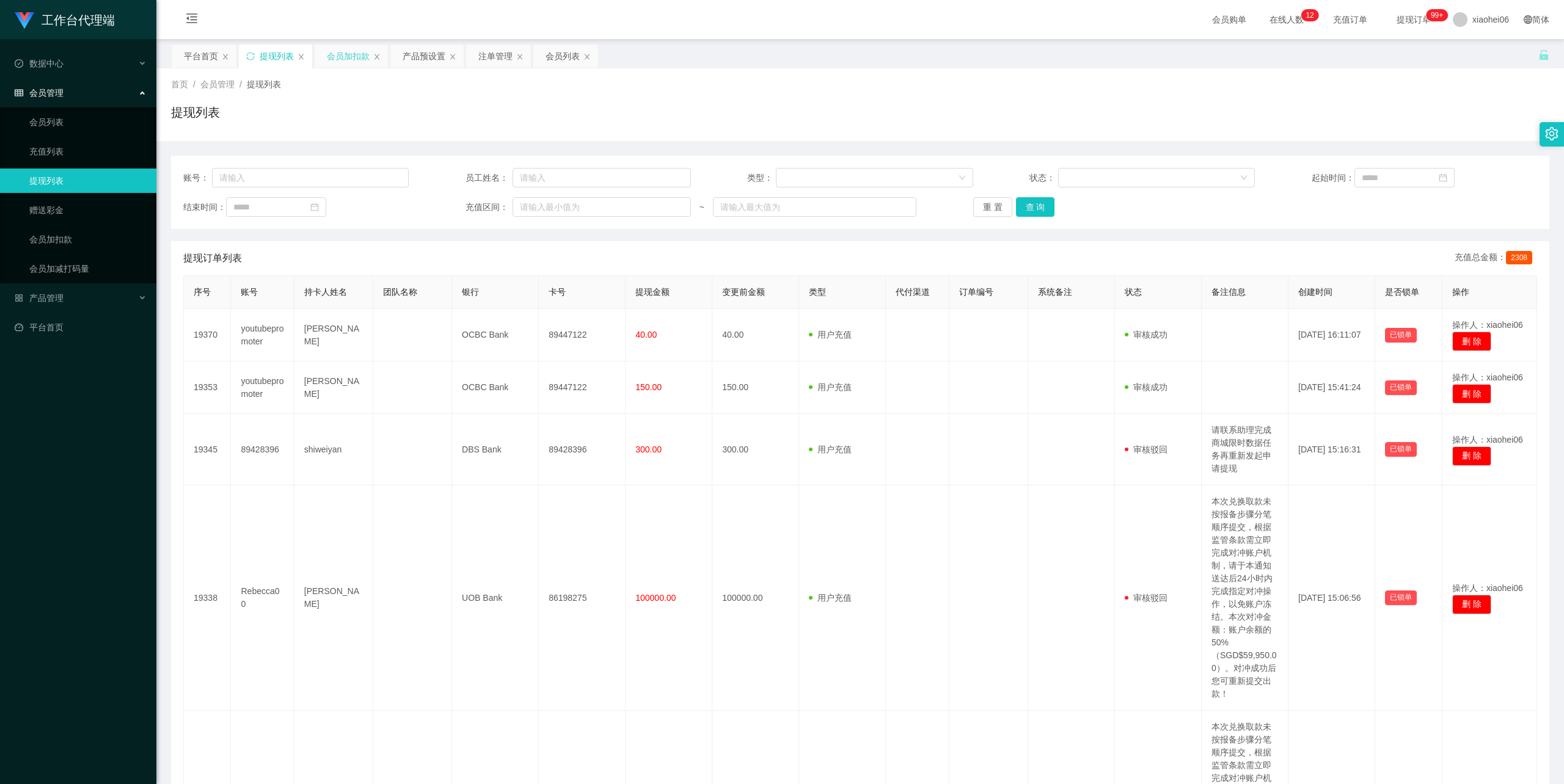
click at [353, 51] on div "会员加扣款" at bounding box center [349, 56] width 43 height 23
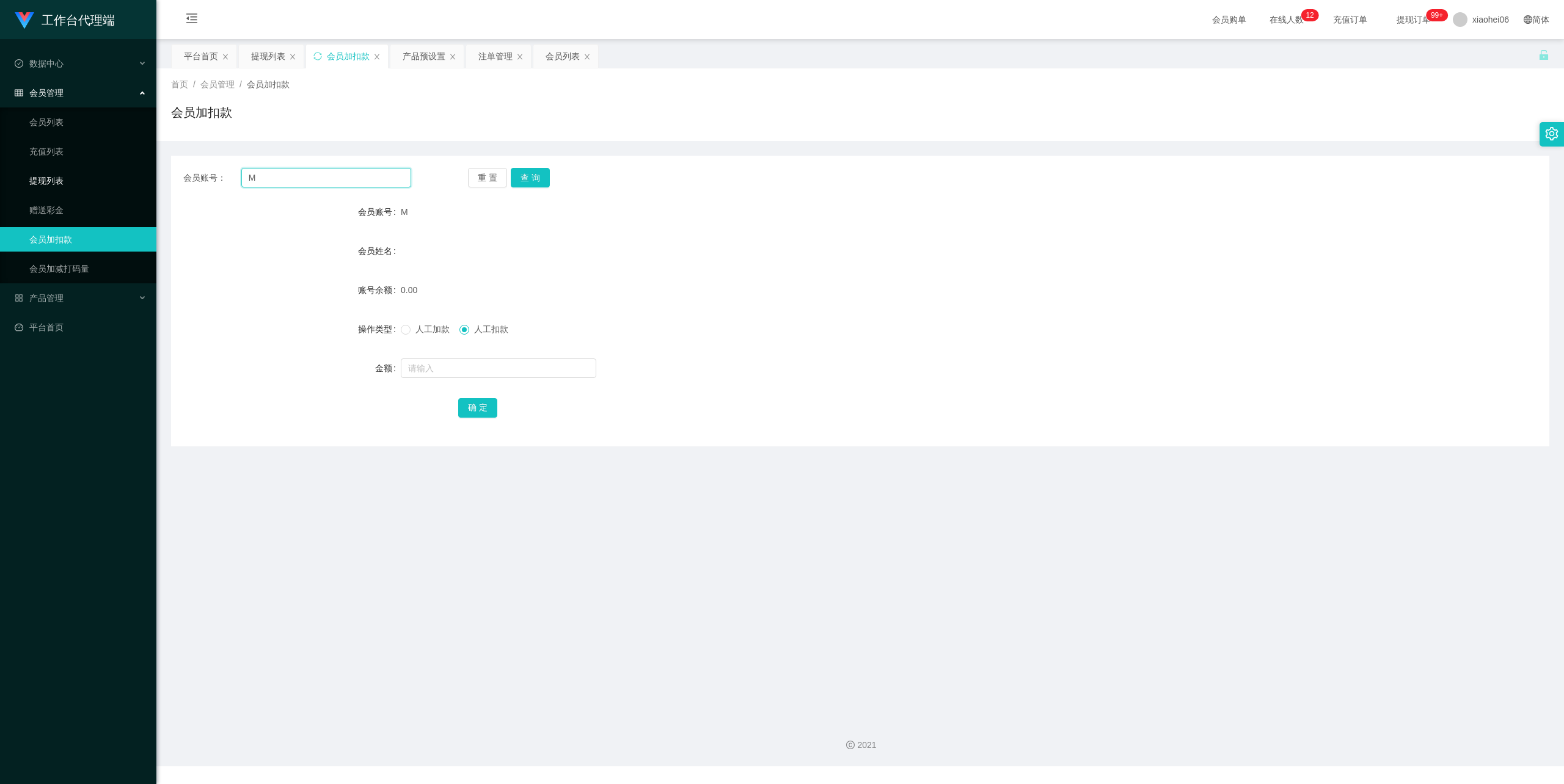
drag, startPoint x: 304, startPoint y: 175, endPoint x: 301, endPoint y: 189, distance: 14.3
click at [112, 176] on section "工作台代理端 数据中心 会员管理 会员列表 充值列表 提现列表 赠送彩金 会员加扣款 会员加减打码量 产品管理 开奖记录 注单管理 产品列表 即时注单 产品预…" at bounding box center [782, 383] width 1564 height 767
paste input "Nothuman"
type input "Nothuman"
click at [531, 172] on button "查 询" at bounding box center [530, 178] width 39 height 20
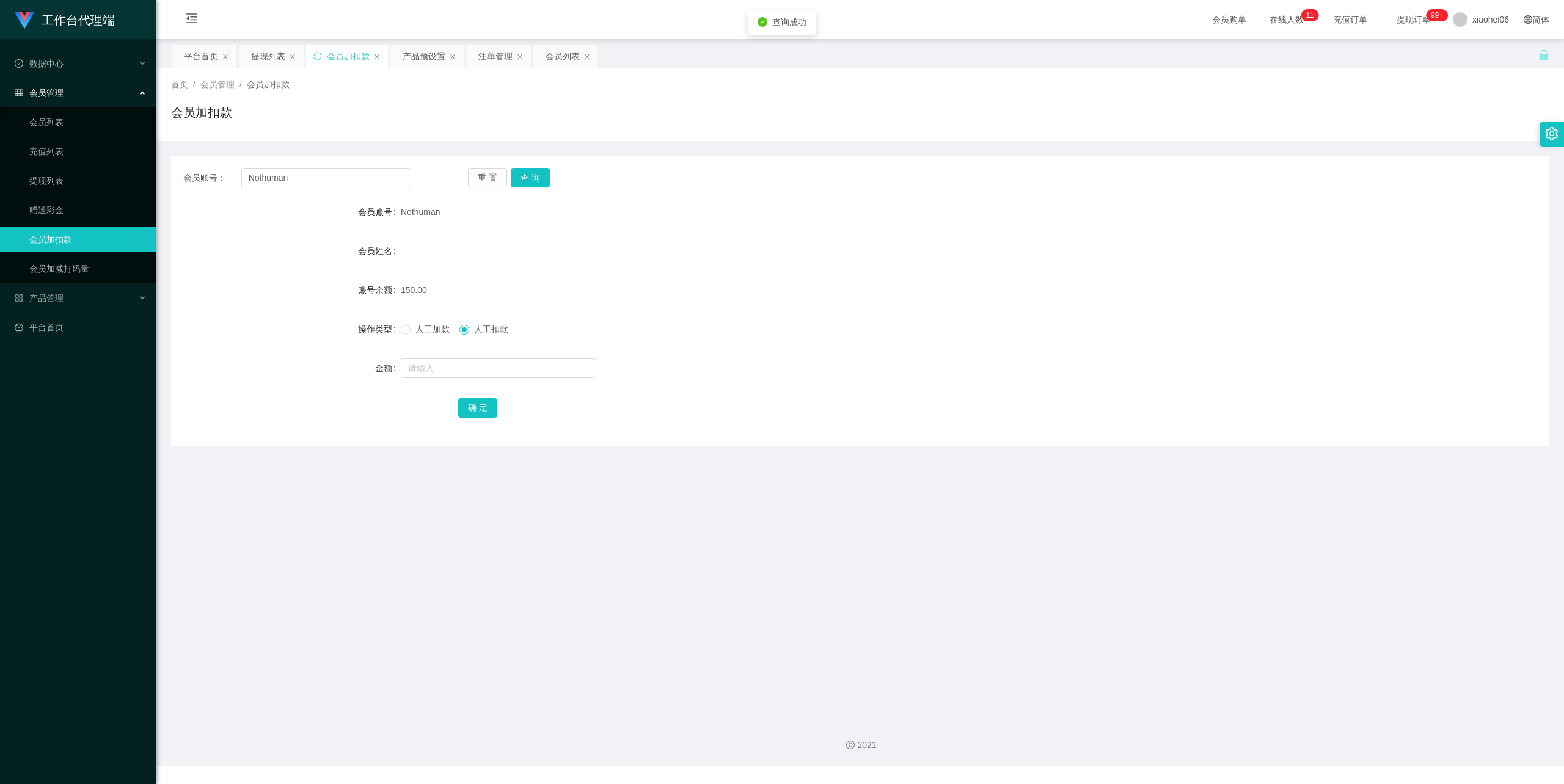
click at [423, 325] on span "人工加款" at bounding box center [433, 329] width 44 height 10
click at [481, 325] on span "人工扣款" at bounding box center [491, 329] width 44 height 10
click at [481, 372] on input "text" at bounding box center [499, 368] width 196 height 20
type input "50"
drag, startPoint x: 477, startPoint y: 418, endPoint x: 480, endPoint y: 408, distance: 10.4
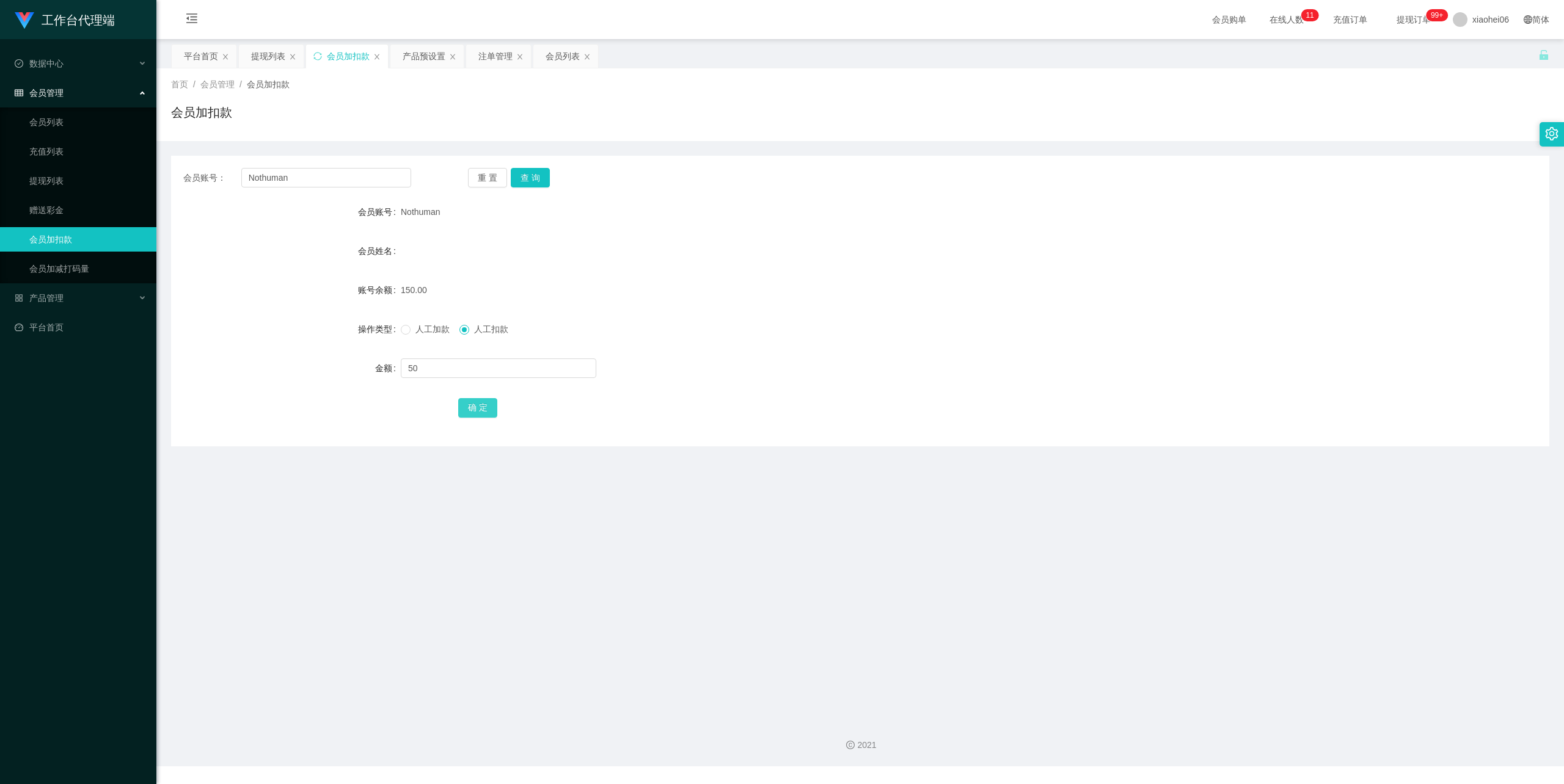
click at [477, 416] on div "确 定" at bounding box center [860, 407] width 804 height 24
click at [480, 407] on button "确 定" at bounding box center [477, 408] width 39 height 20
drag, startPoint x: 481, startPoint y: 402, endPoint x: 1154, endPoint y: 109, distance: 734.0
click at [915, 223] on form "会员账号 Nothuman 会员姓名 账号余额 100.00 操作类型 人工加款 人工扣款 金额 确 定" at bounding box center [860, 309] width 1379 height 220
click at [562, 55] on div "会员列表" at bounding box center [562, 56] width 34 height 23
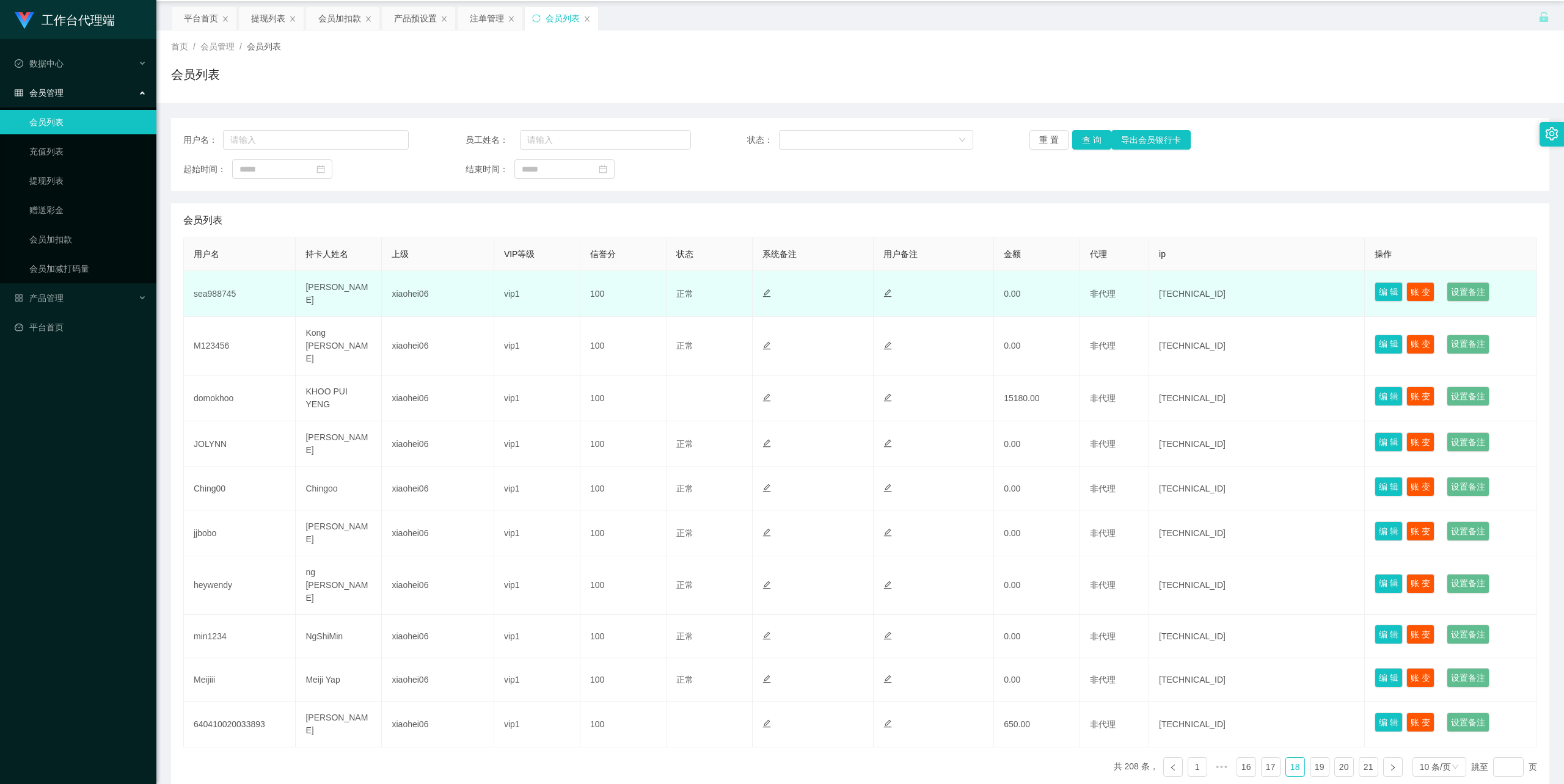
scroll to position [59, 0]
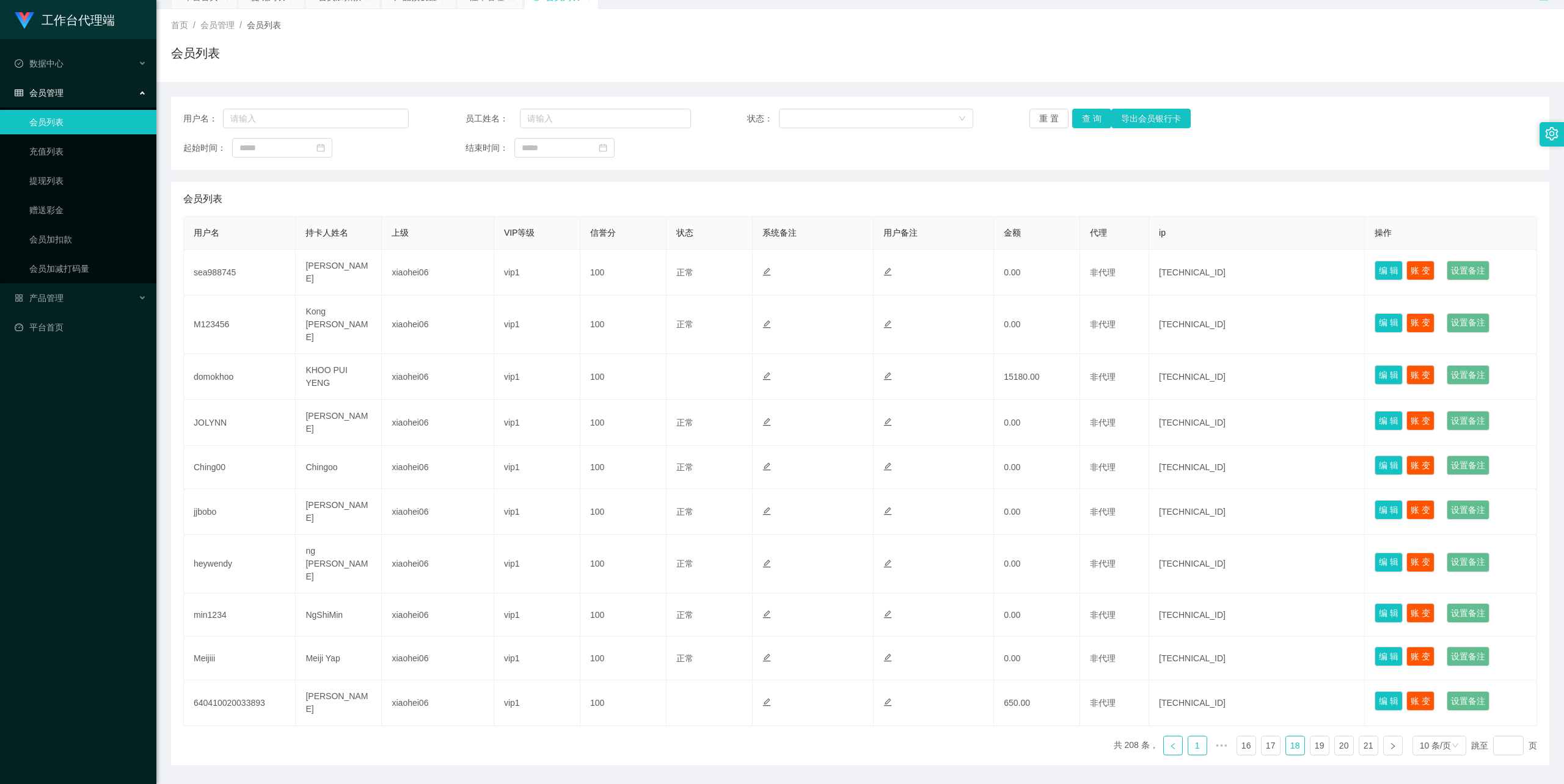
click at [1190, 737] on link "1" at bounding box center [1198, 746] width 18 height 18
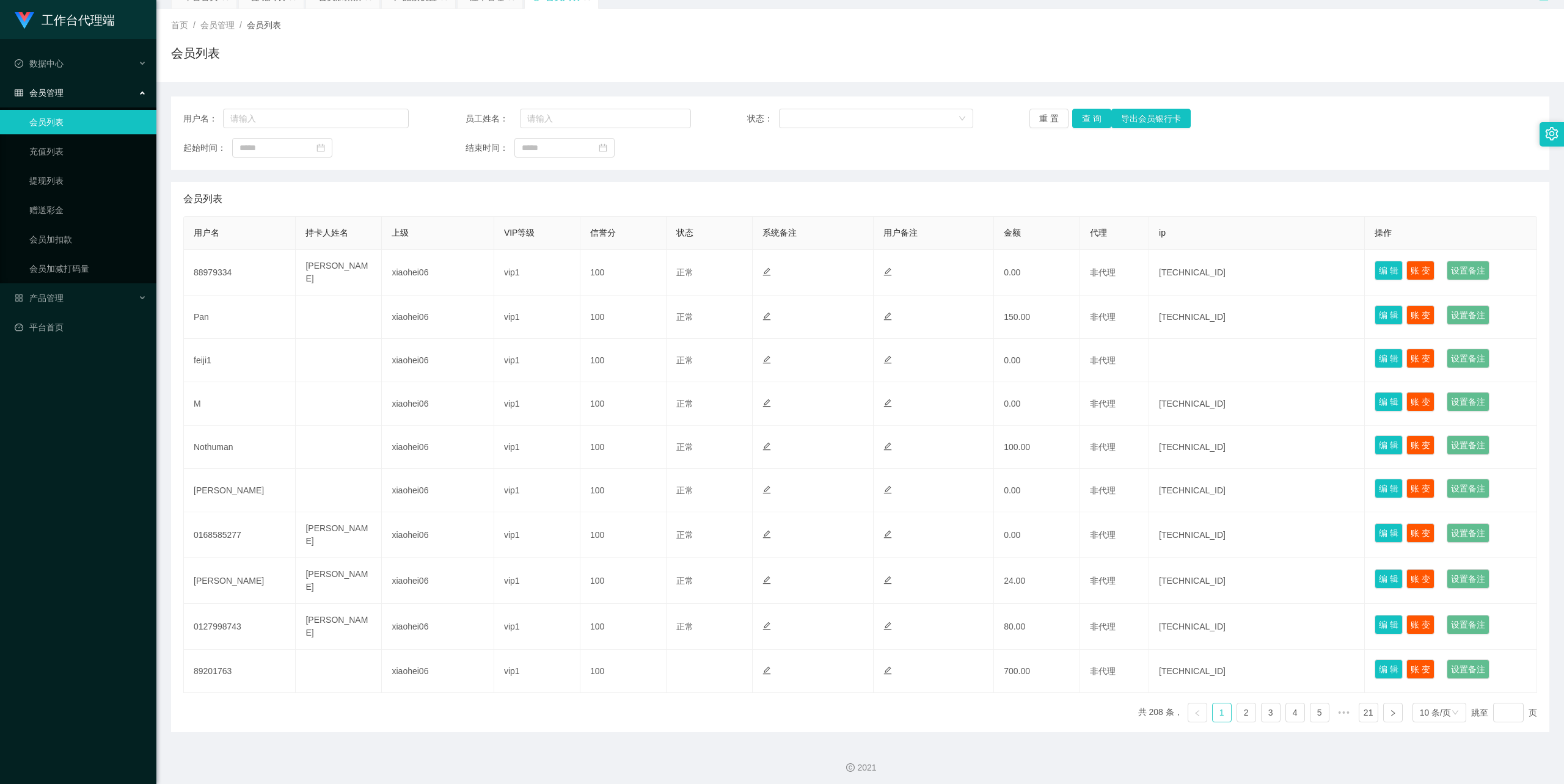
scroll to position [56, 0]
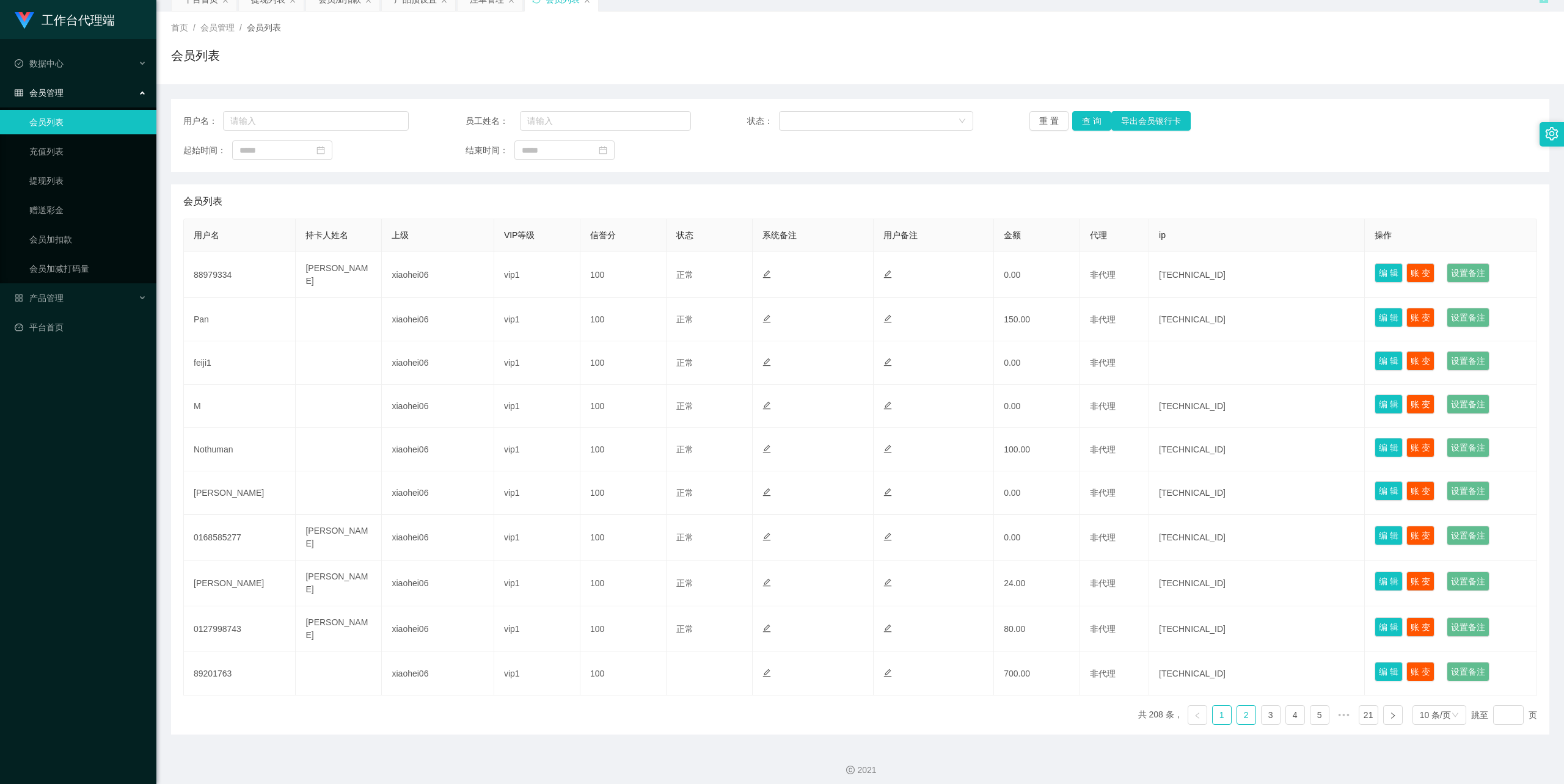
click at [1238, 709] on link "2" at bounding box center [1247, 715] width 18 height 18
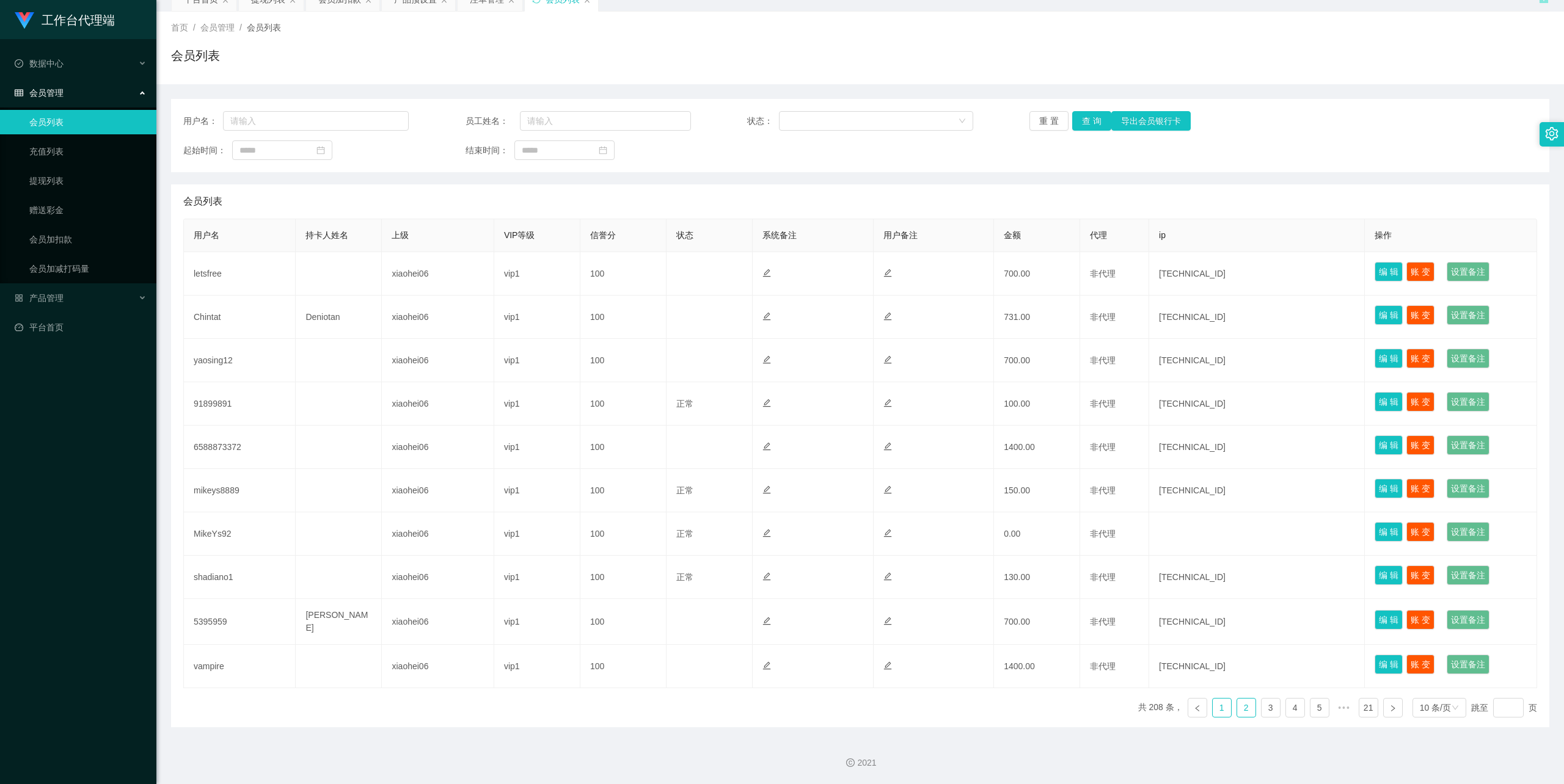
click at [1214, 707] on link "1" at bounding box center [1222, 708] width 18 height 18
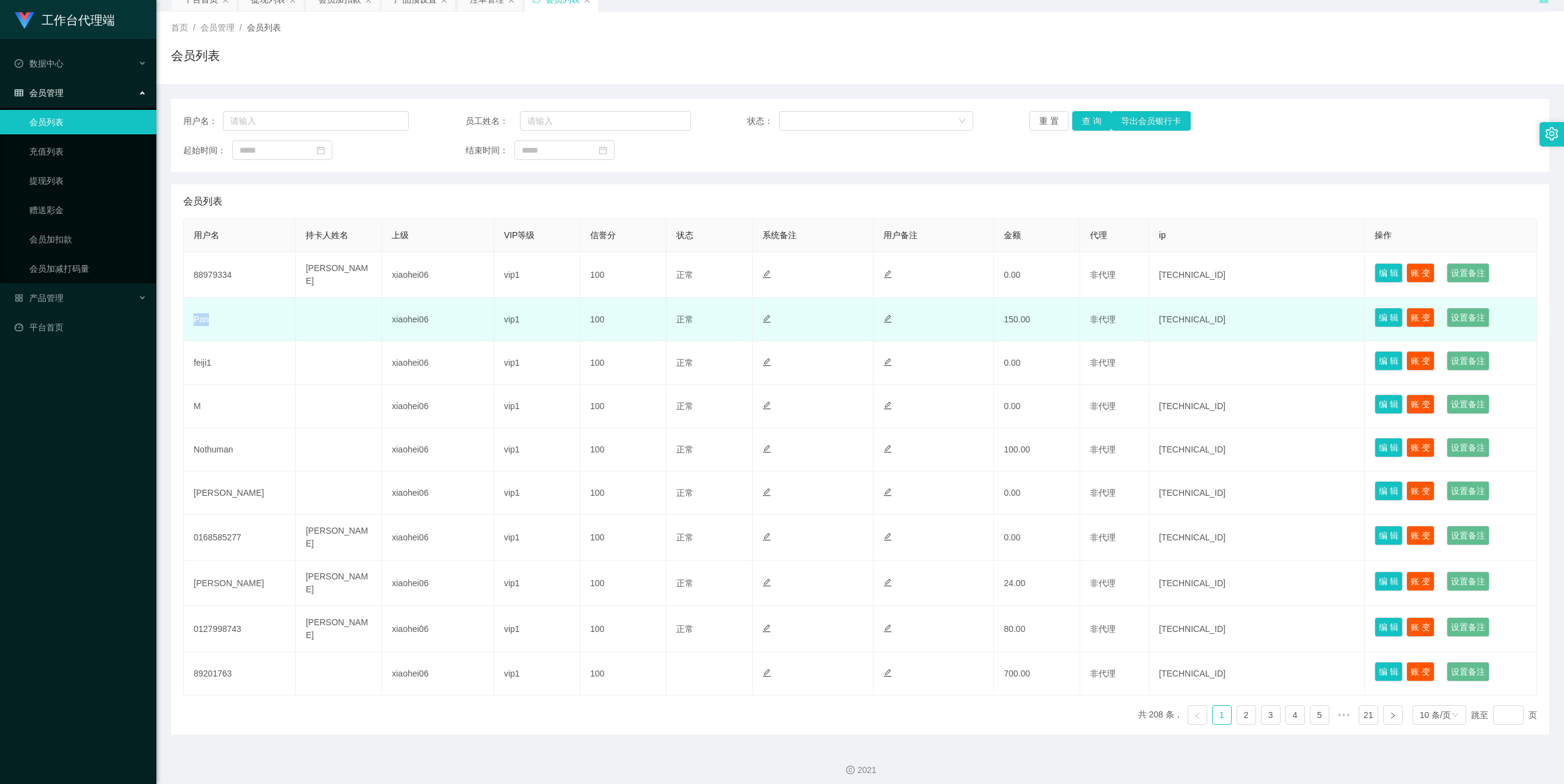
drag, startPoint x: 209, startPoint y: 319, endPoint x: 192, endPoint y: 319, distance: 17.0
click at [192, 319] on td "Pan" at bounding box center [240, 319] width 112 height 43
copy td "Pan"
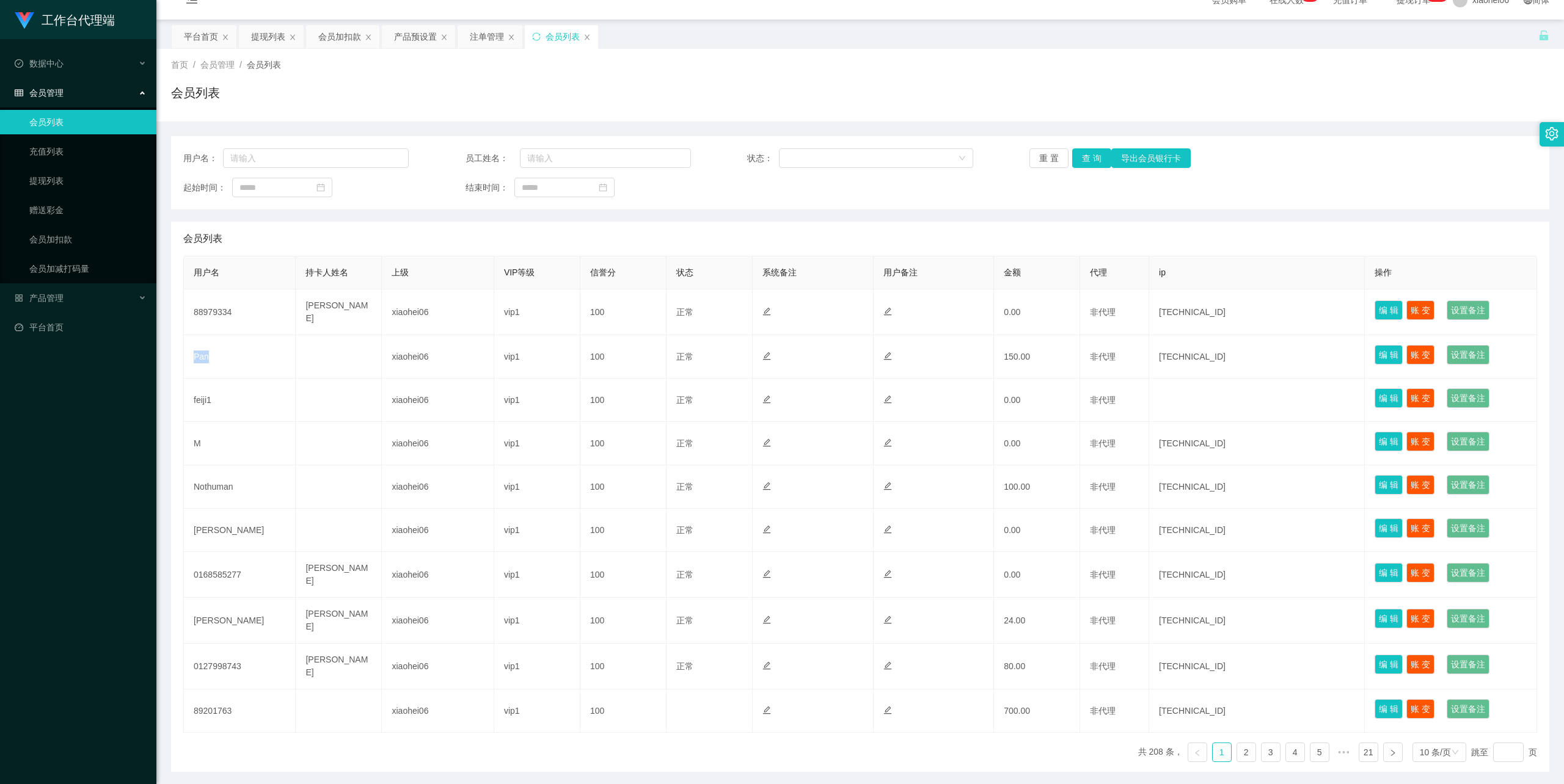
scroll to position [0, 0]
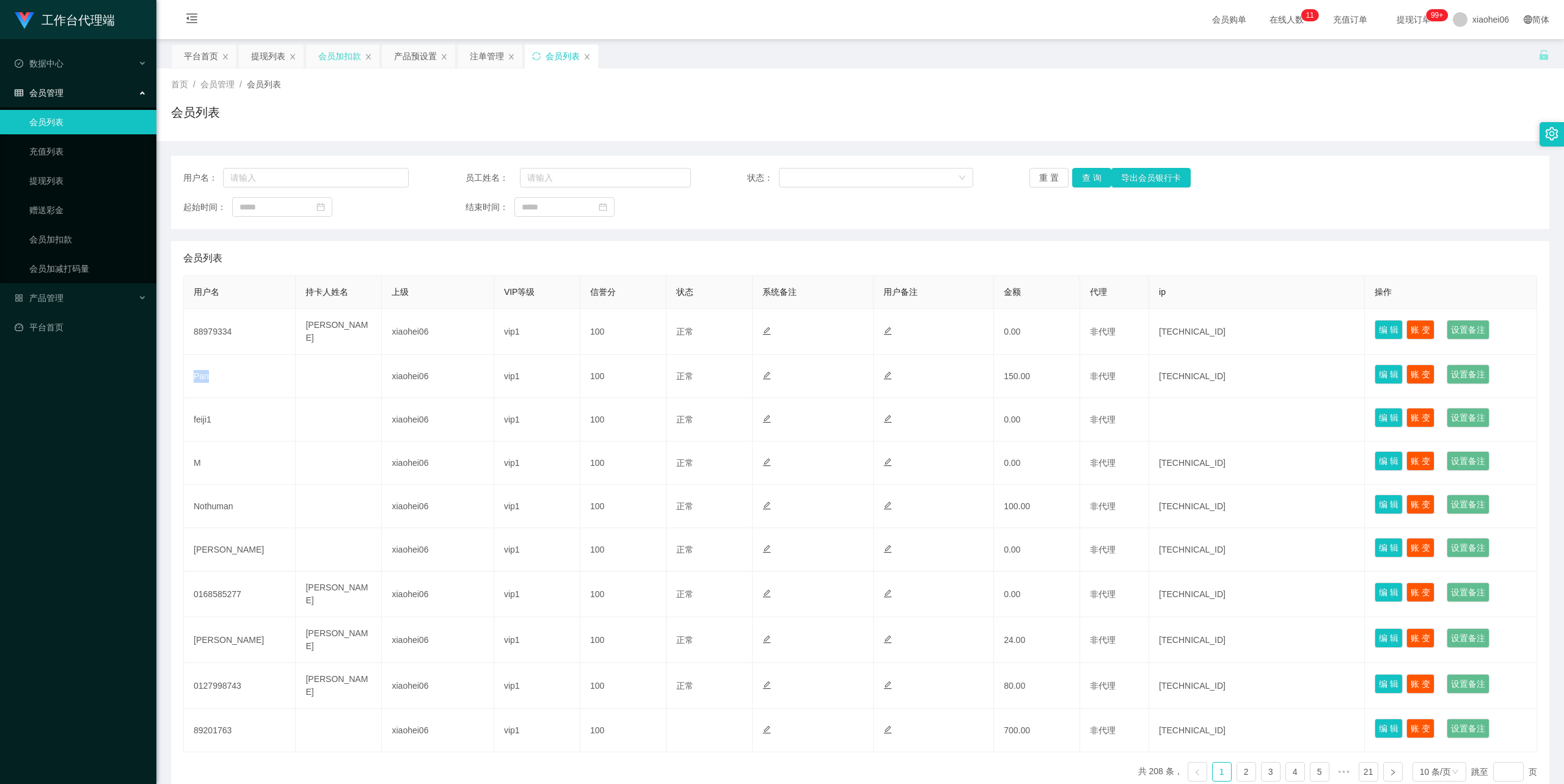
click at [340, 56] on div "会员加扣款" at bounding box center [340, 56] width 43 height 23
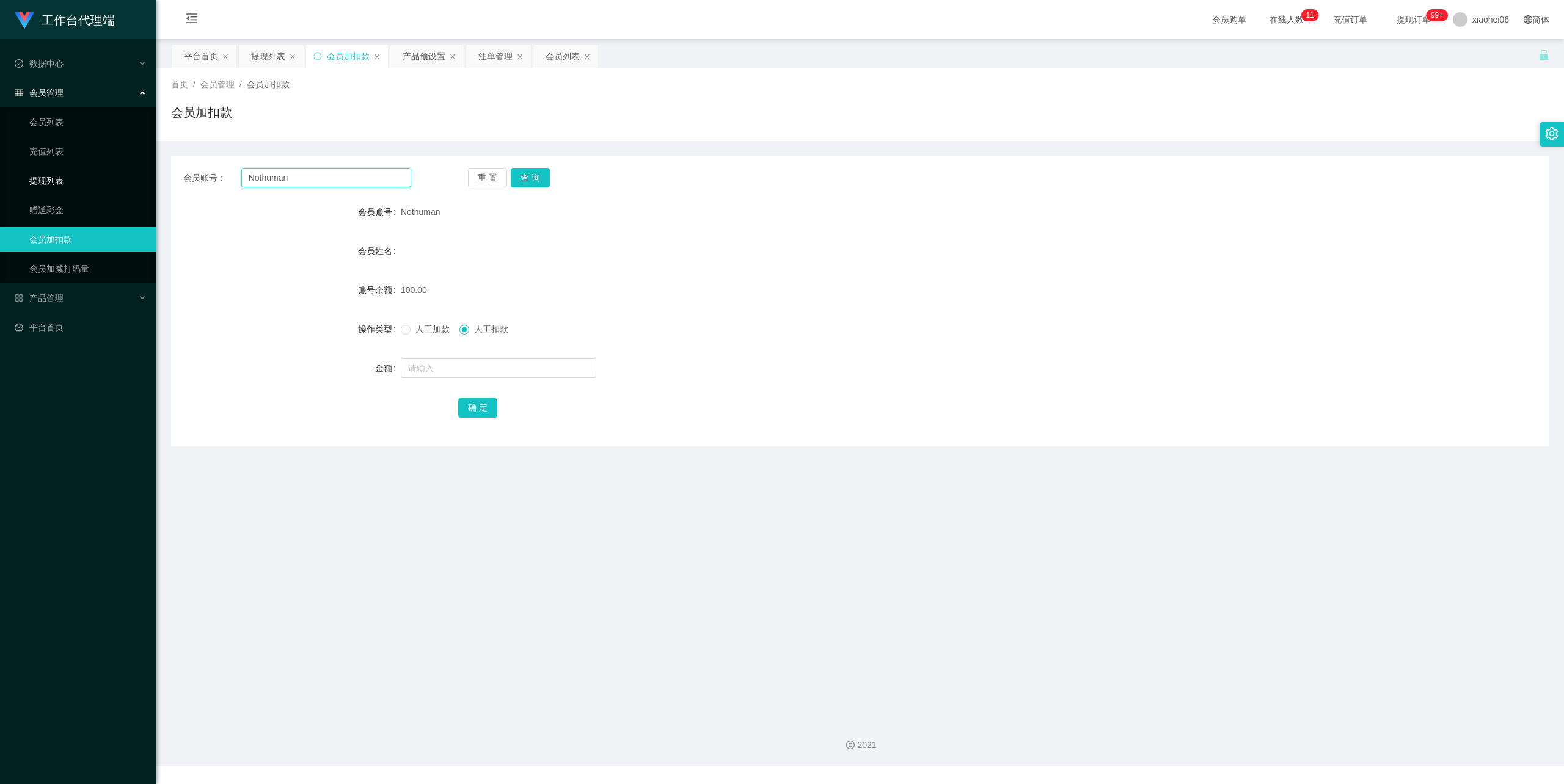
drag, startPoint x: 323, startPoint y: 177, endPoint x: 32, endPoint y: 179, distance: 291.0
click at [42, 181] on section "工作台代理端 数据中心 会员管理 会员列表 充值列表 提现列表 赠送彩金 会员加扣款 会员加减打码量 产品管理 开奖记录 注单管理 产品列表 即时注单 产品预…" at bounding box center [782, 383] width 1564 height 767
paste input "P"
type input "Pan"
drag, startPoint x: 550, startPoint y: 169, endPoint x: 543, endPoint y: 172, distance: 7.6
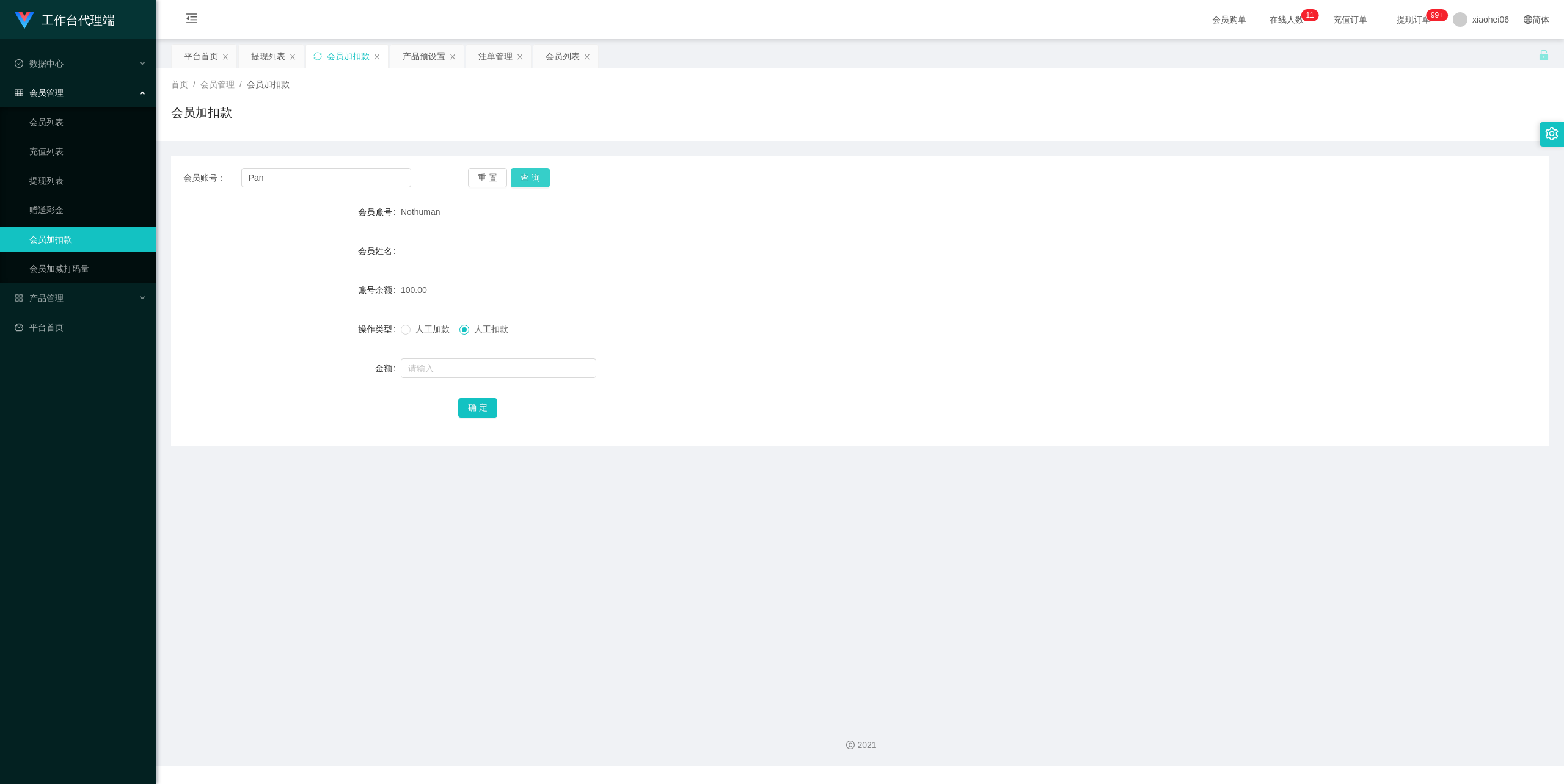
click at [550, 169] on div "重 置 查 询" at bounding box center [582, 178] width 228 height 20
click at [526, 179] on button "查 询" at bounding box center [530, 178] width 39 height 20
click at [434, 328] on span "人工加款" at bounding box center [433, 329] width 44 height 10
click at [452, 363] on input "text" at bounding box center [499, 368] width 196 height 20
type input "150"
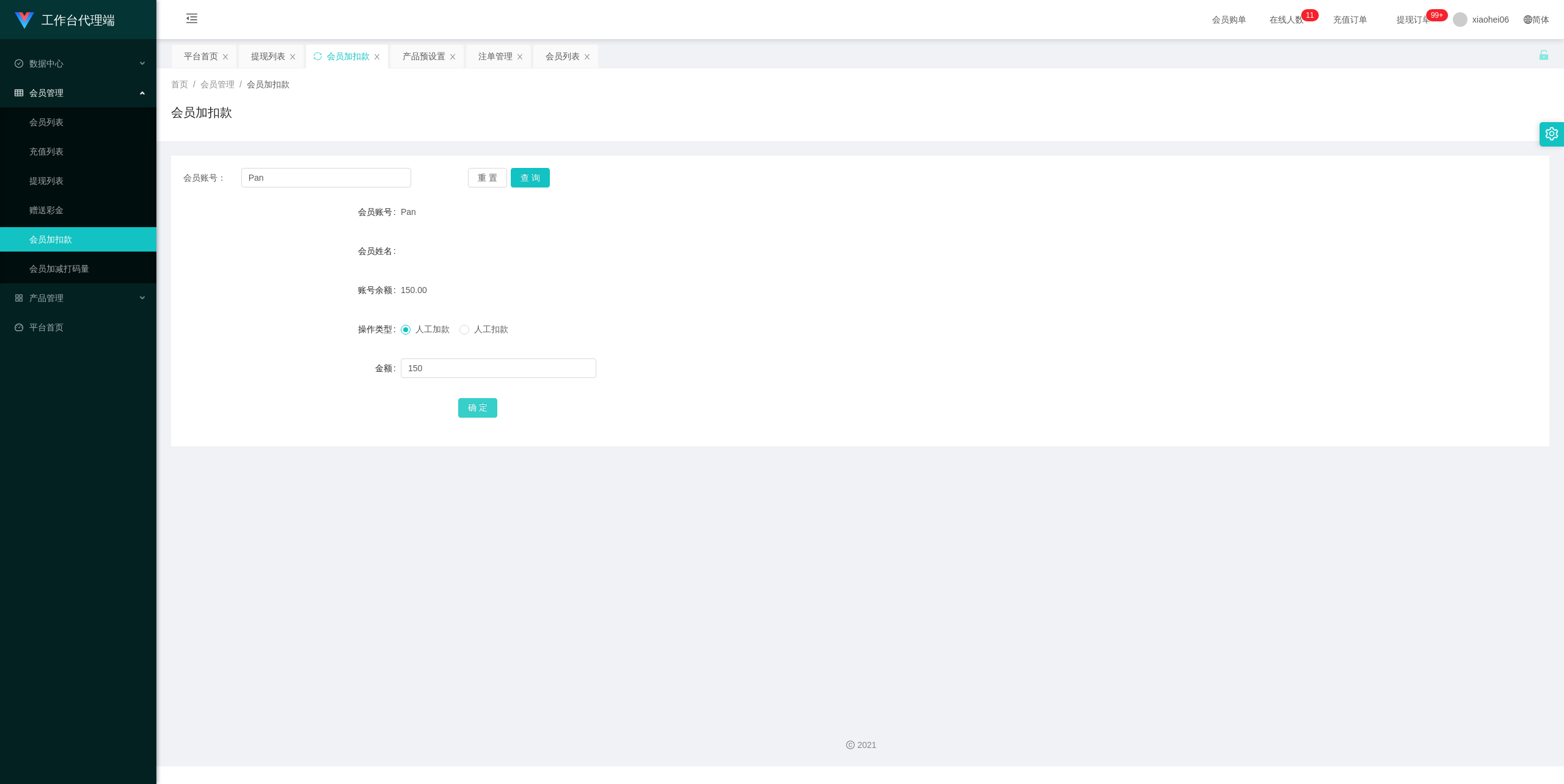
click at [472, 402] on button "确 定" at bounding box center [477, 408] width 39 height 20
drag, startPoint x: 925, startPoint y: 285, endPoint x: 1035, endPoint y: 238, distance: 119.6
click at [929, 282] on div "300.00" at bounding box center [803, 290] width 804 height 24
